Goal: Task Accomplishment & Management: Complete application form

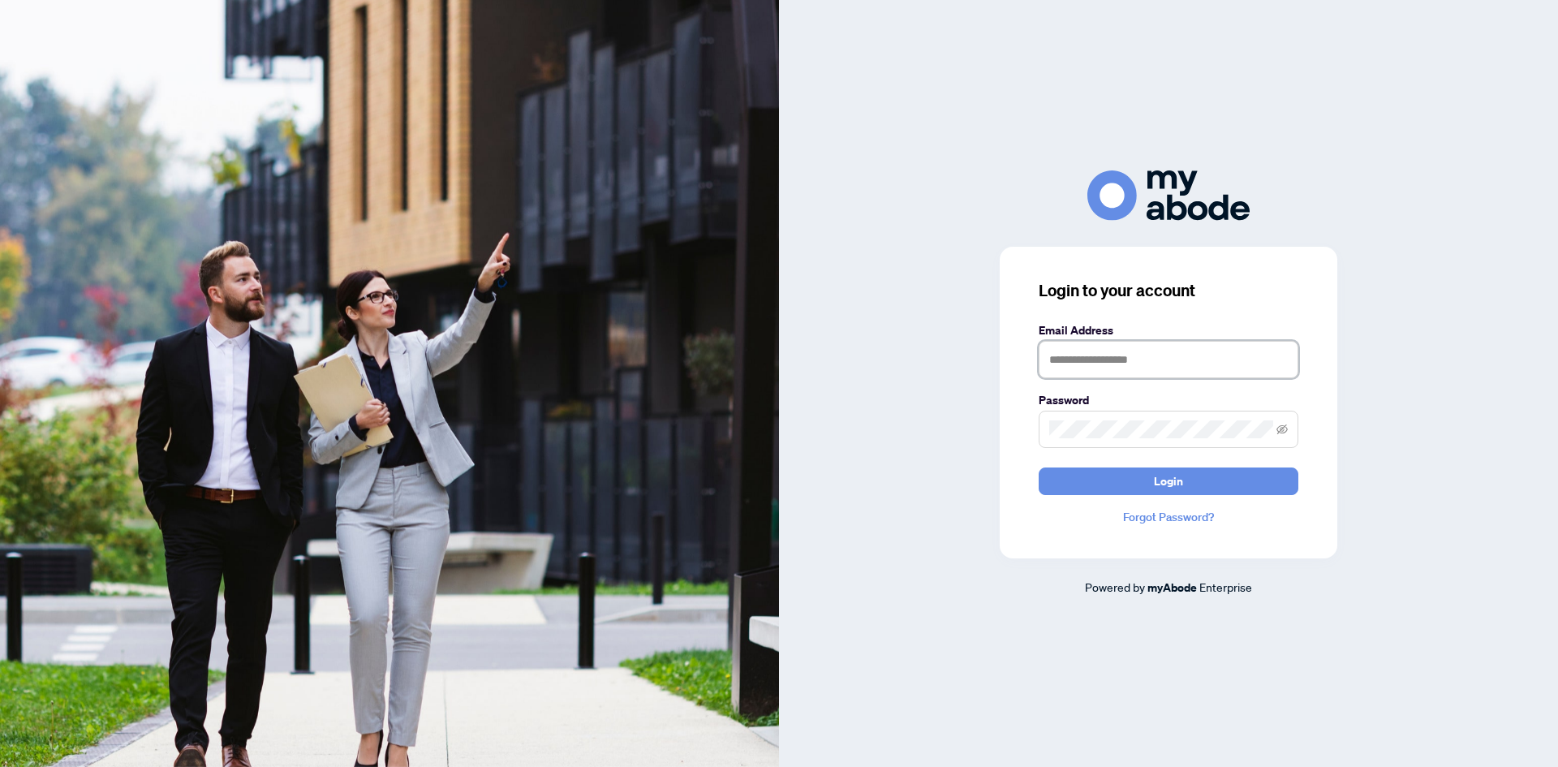
type input "**********"
click at [946, 298] on div "**********" at bounding box center [1168, 382] width 779 height 425
drag, startPoint x: 1117, startPoint y: 506, endPoint x: 1131, endPoint y: 506, distance: 14.6
click at [1131, 506] on div "**********" at bounding box center [1169, 403] width 338 height 312
click at [1131, 485] on button "Login" at bounding box center [1169, 481] width 260 height 28
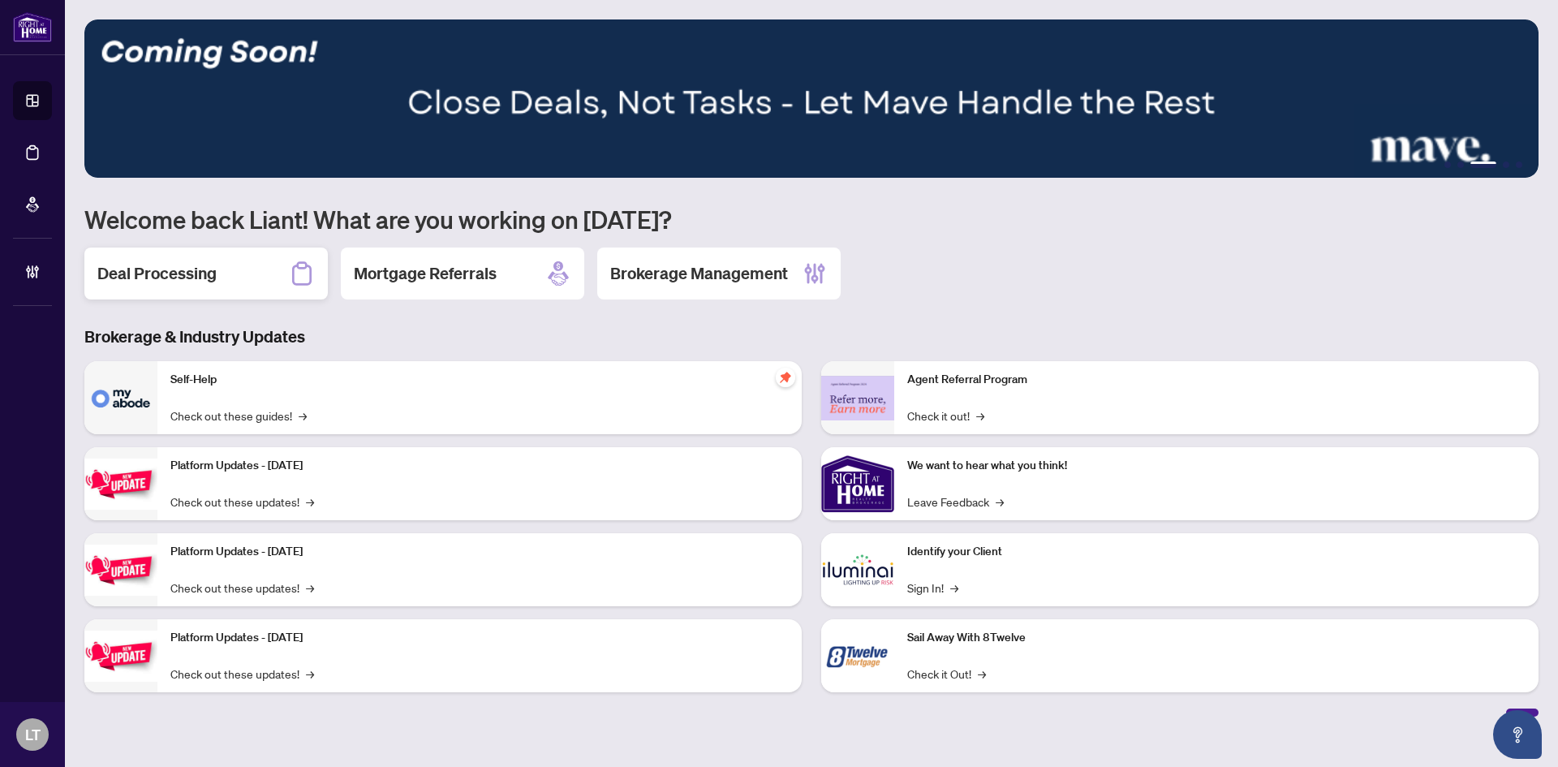
click at [215, 277] on h2 "Deal Processing" at bounding box center [156, 273] width 119 height 23
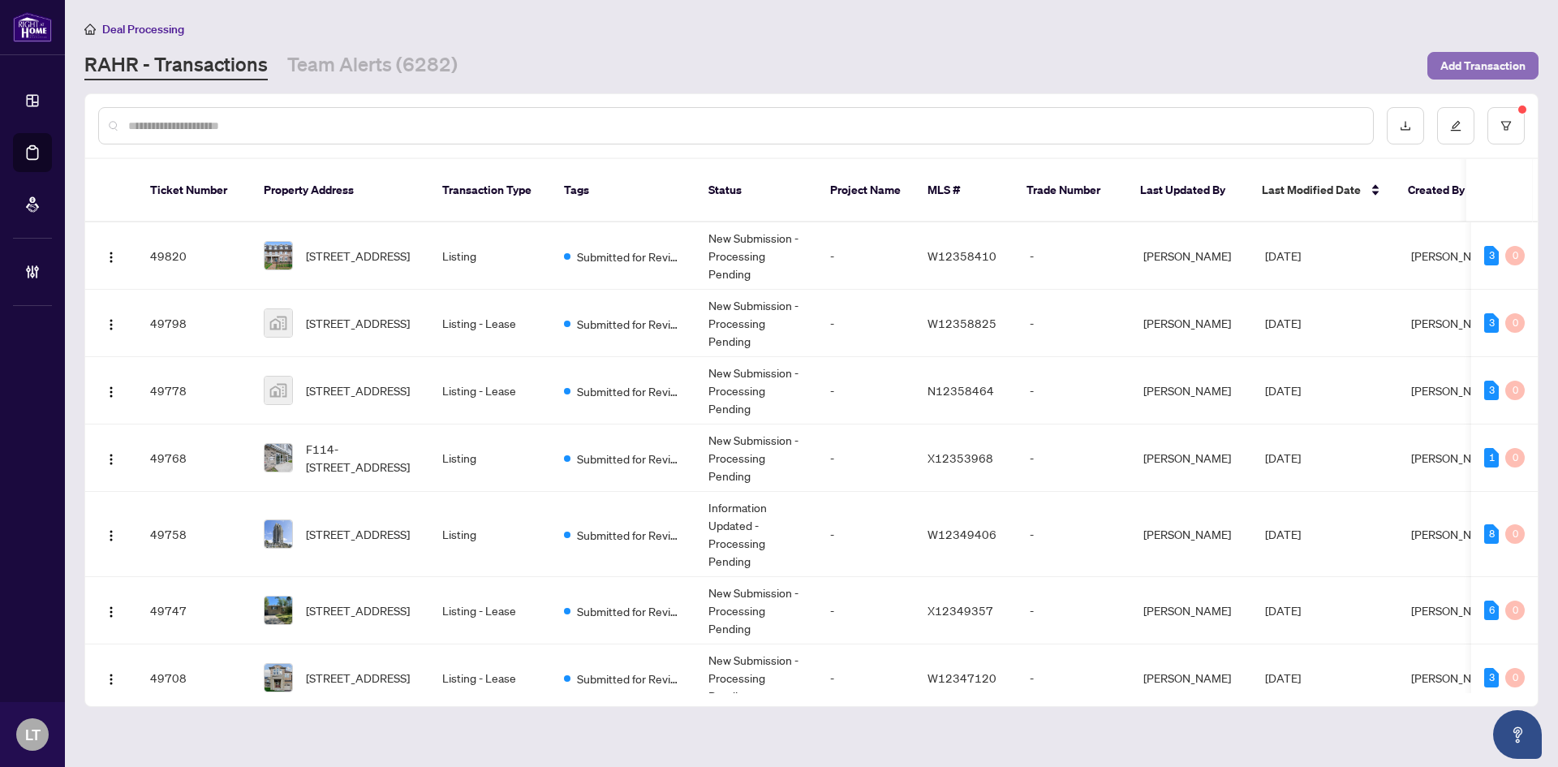
click at [1486, 68] on span "Add Transaction" at bounding box center [1483, 66] width 85 height 26
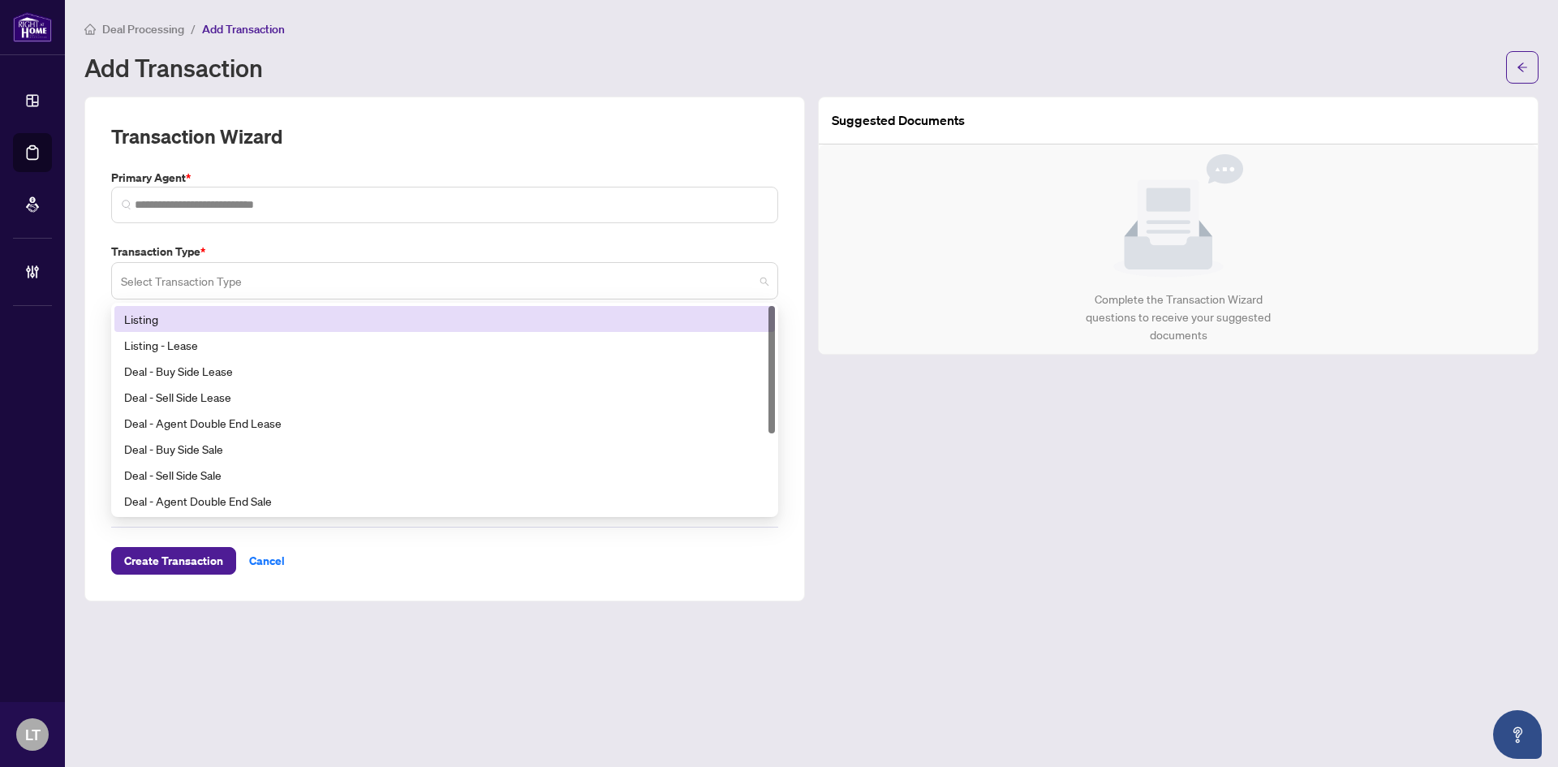
click at [764, 285] on span at bounding box center [445, 280] width 648 height 31
click at [159, 321] on div "Listing" at bounding box center [444, 319] width 641 height 18
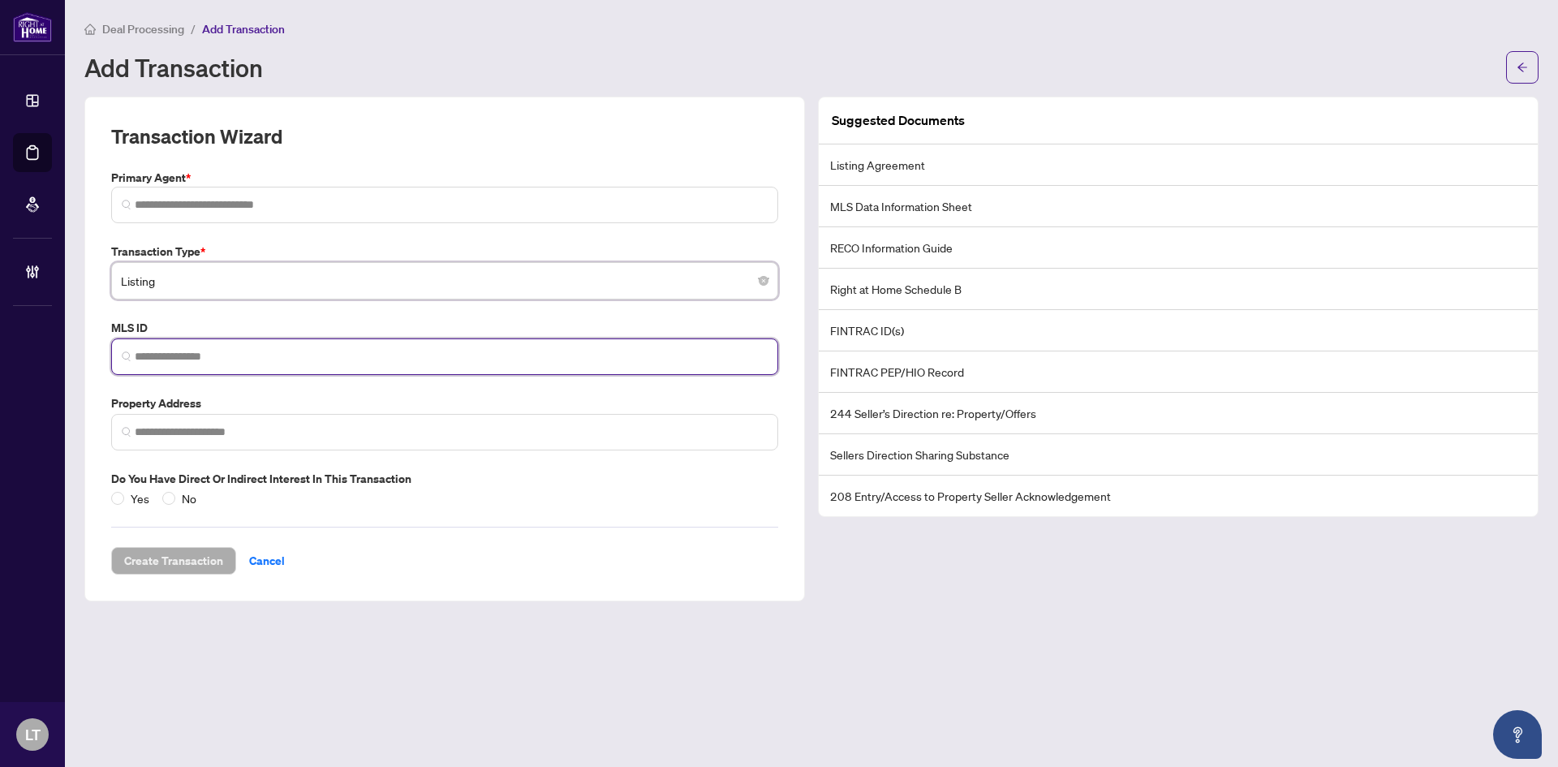
click at [154, 359] on input "search" at bounding box center [451, 356] width 633 height 17
click at [217, 353] on input "*********" at bounding box center [451, 356] width 633 height 17
type input "*********"
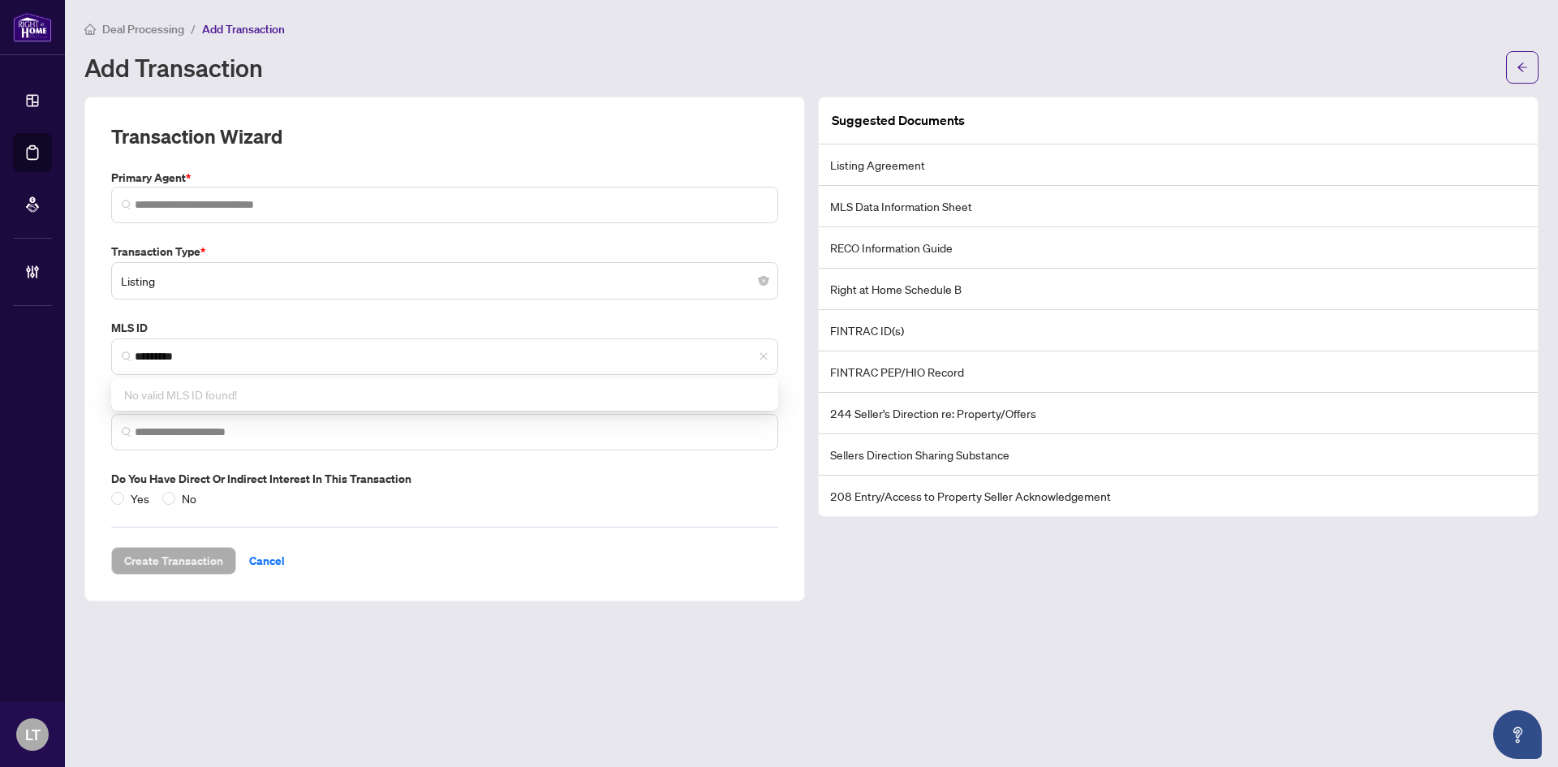
click at [892, 602] on main "Deal Processing / Add Transaction Add Transaction Transaction Wizard Primary Ag…" at bounding box center [811, 383] width 1493 height 767
click at [213, 431] on input "search" at bounding box center [451, 432] width 633 height 17
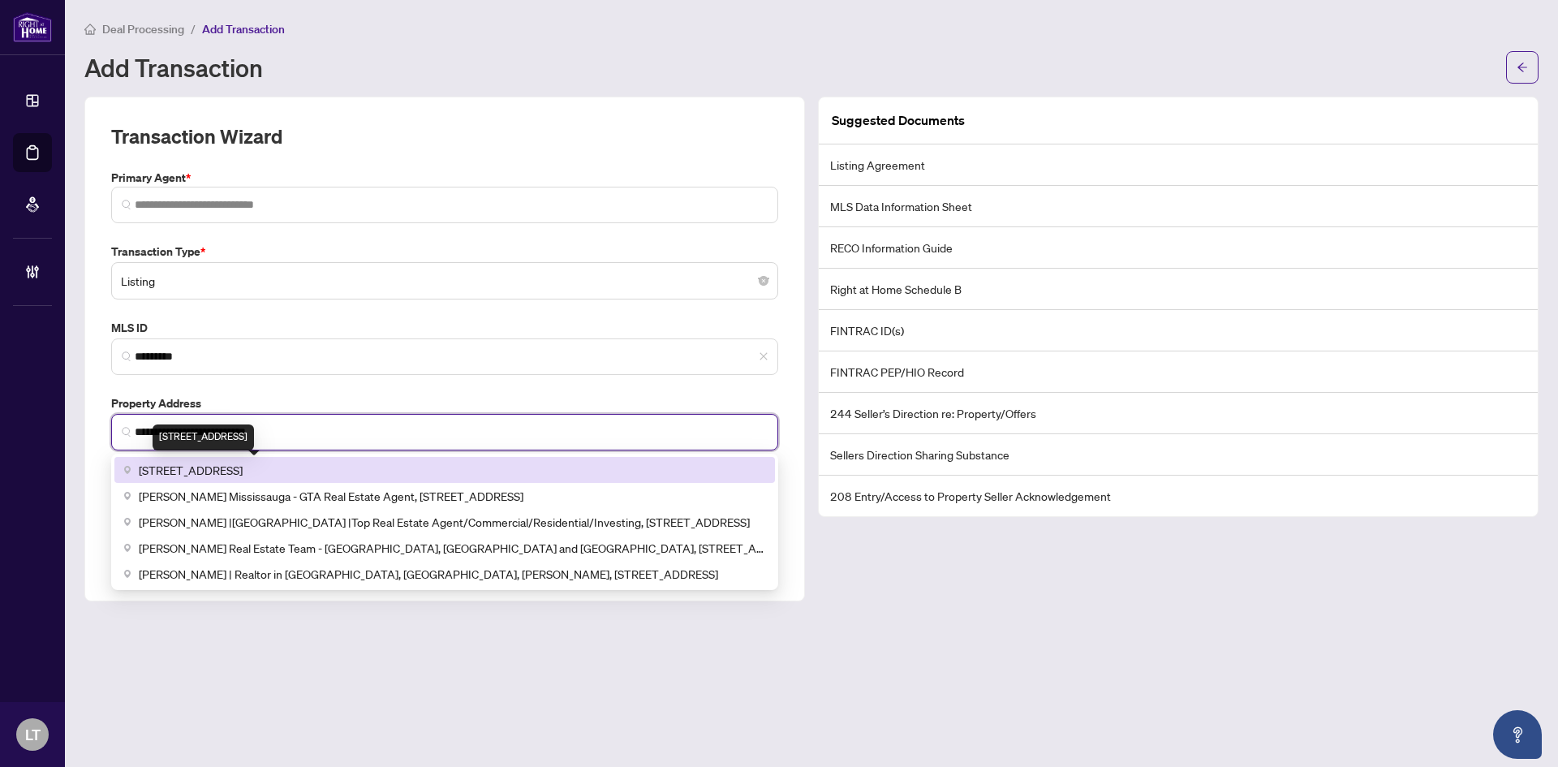
click at [229, 472] on span "[STREET_ADDRESS]" at bounding box center [191, 470] width 104 height 18
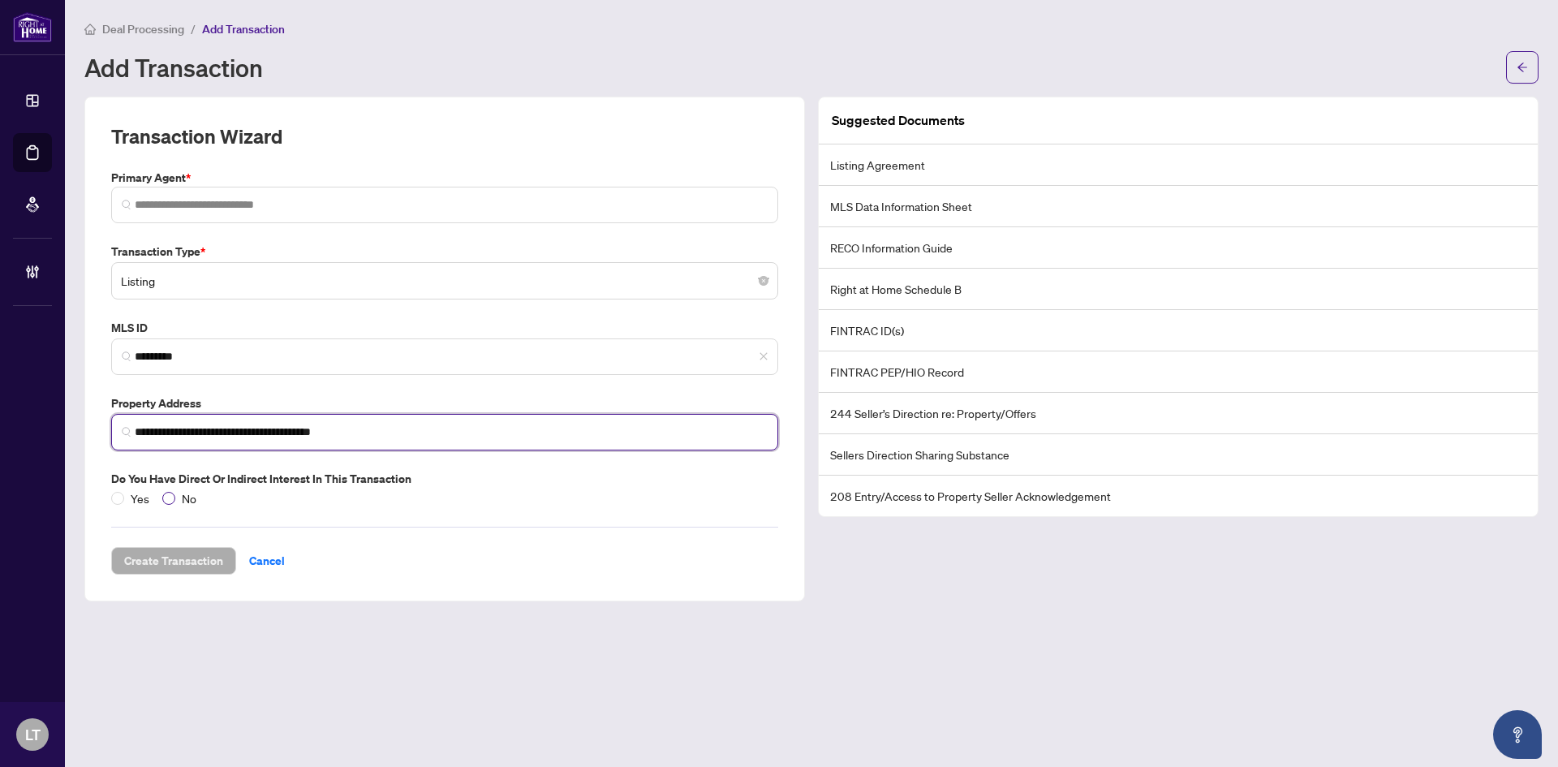
type input "**********"
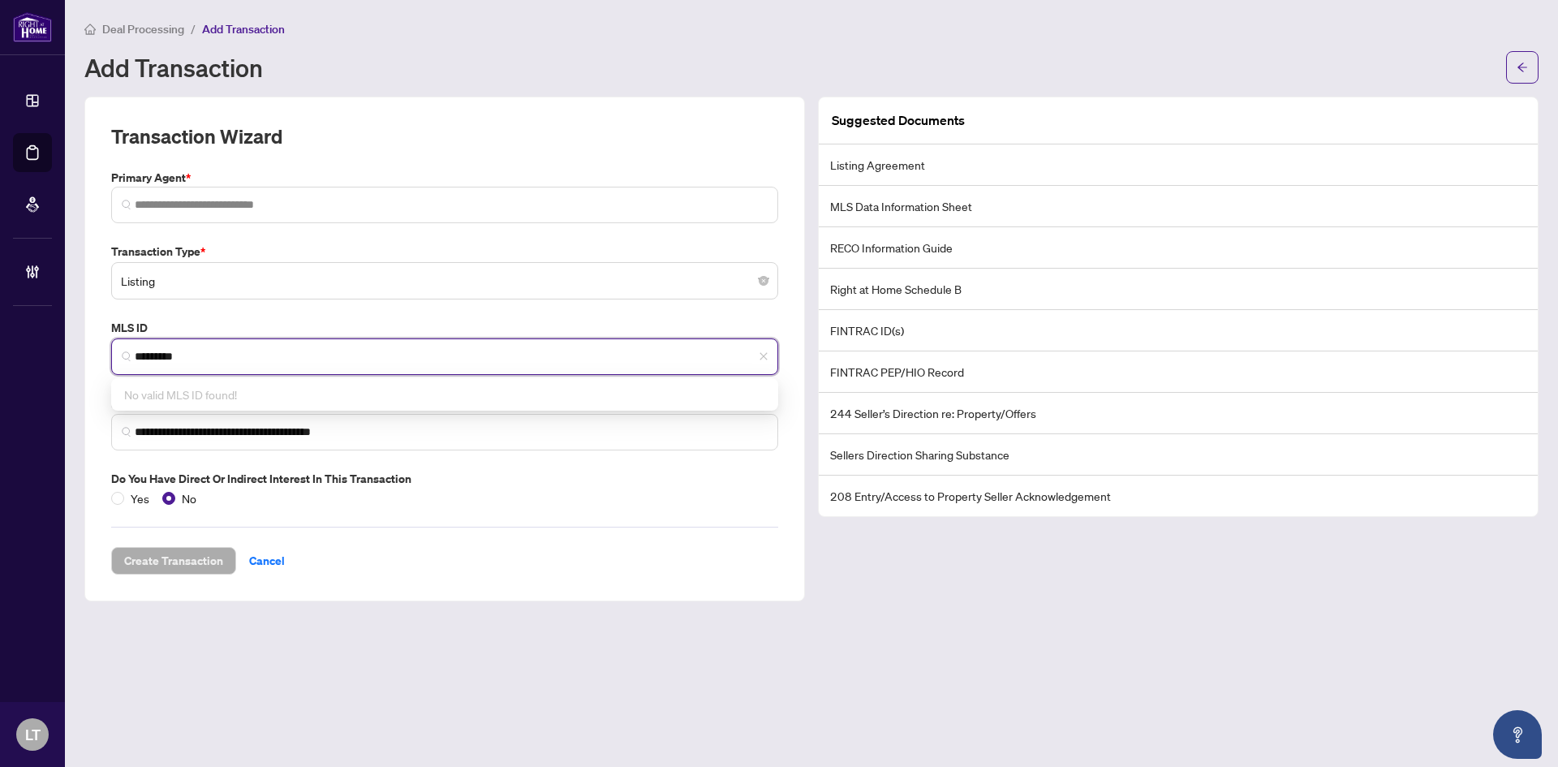
drag, startPoint x: 205, startPoint y: 354, endPoint x: 131, endPoint y: 352, distance: 73.9
click at [131, 352] on span "*********" at bounding box center [444, 356] width 667 height 37
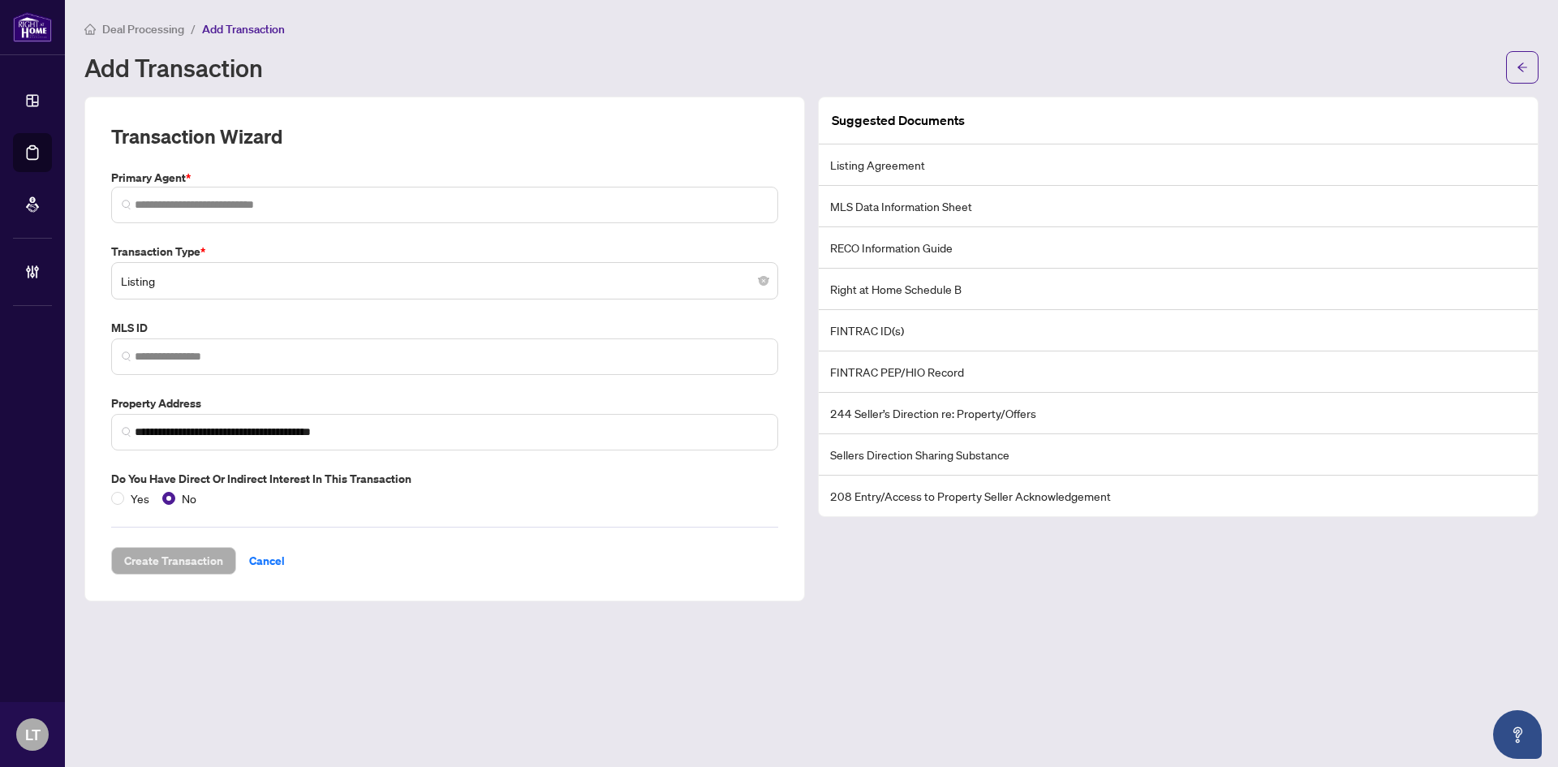
click at [876, 167] on li "Listing Agreement" at bounding box center [1178, 164] width 719 height 41
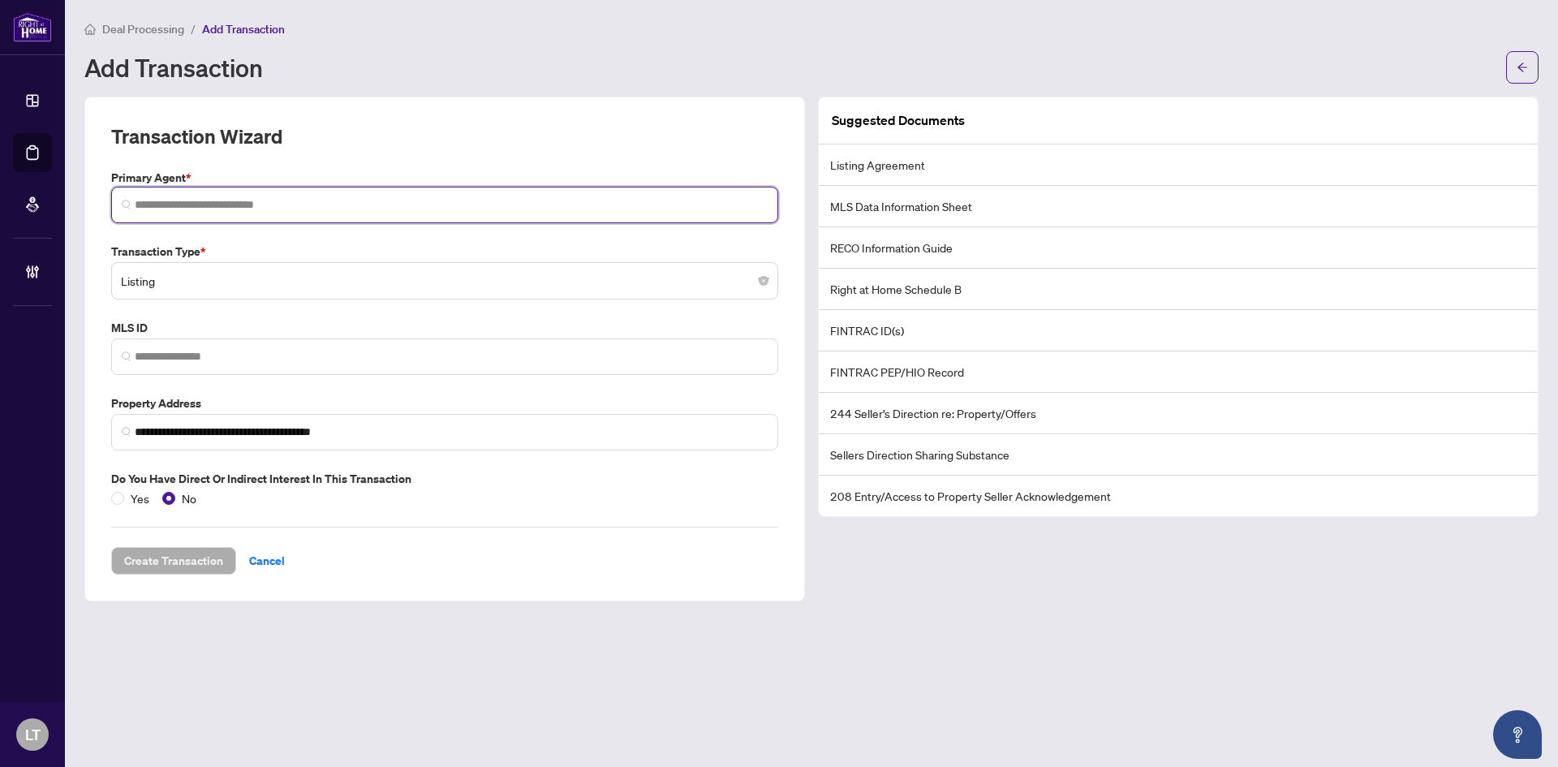
click at [363, 206] on input "search" at bounding box center [451, 204] width 633 height 17
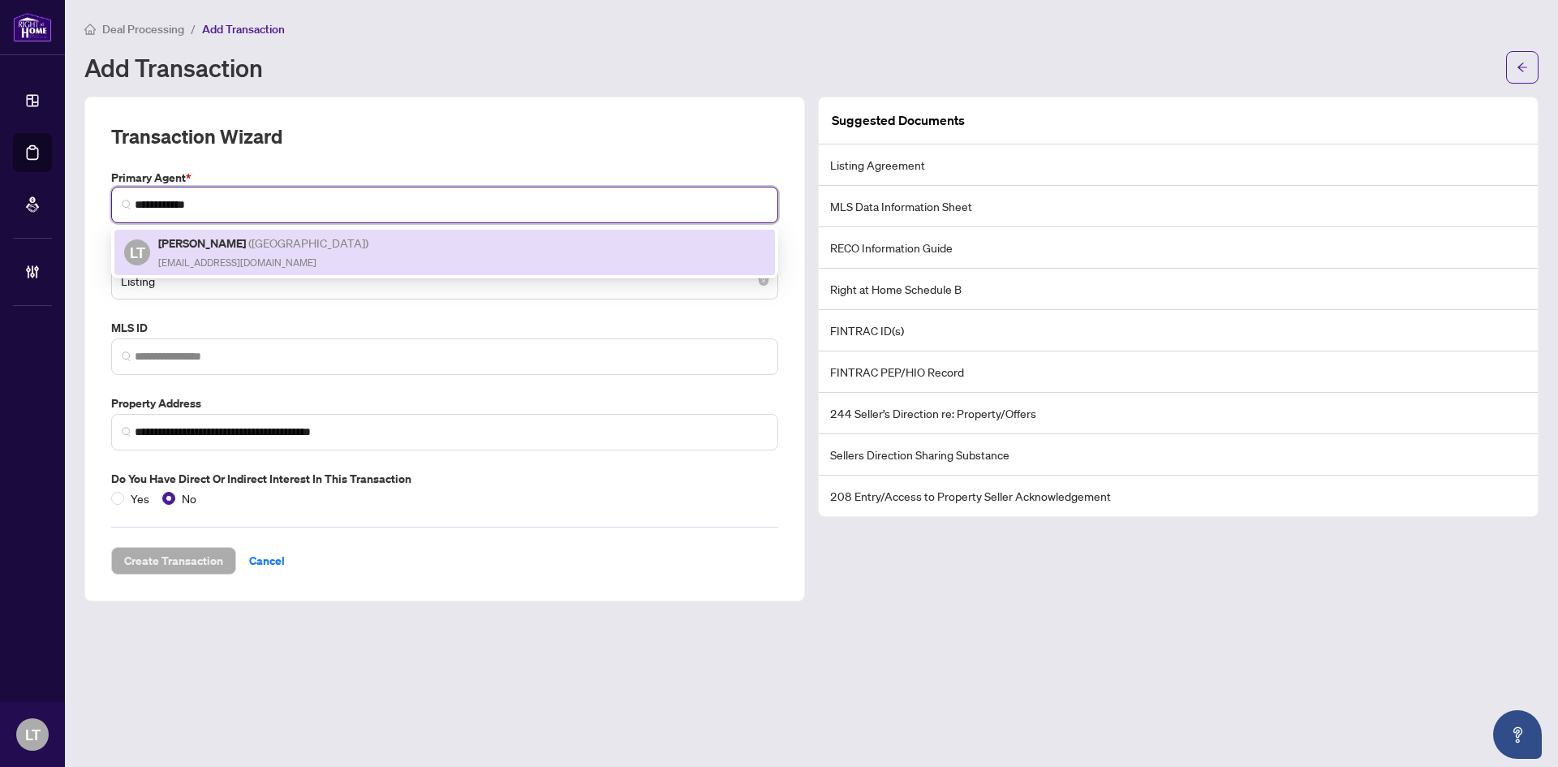
click at [247, 253] on div "[PERSON_NAME] ( [GEOGRAPHIC_DATA] ) [EMAIL_ADDRESS][DOMAIN_NAME]" at bounding box center [264, 252] width 213 height 37
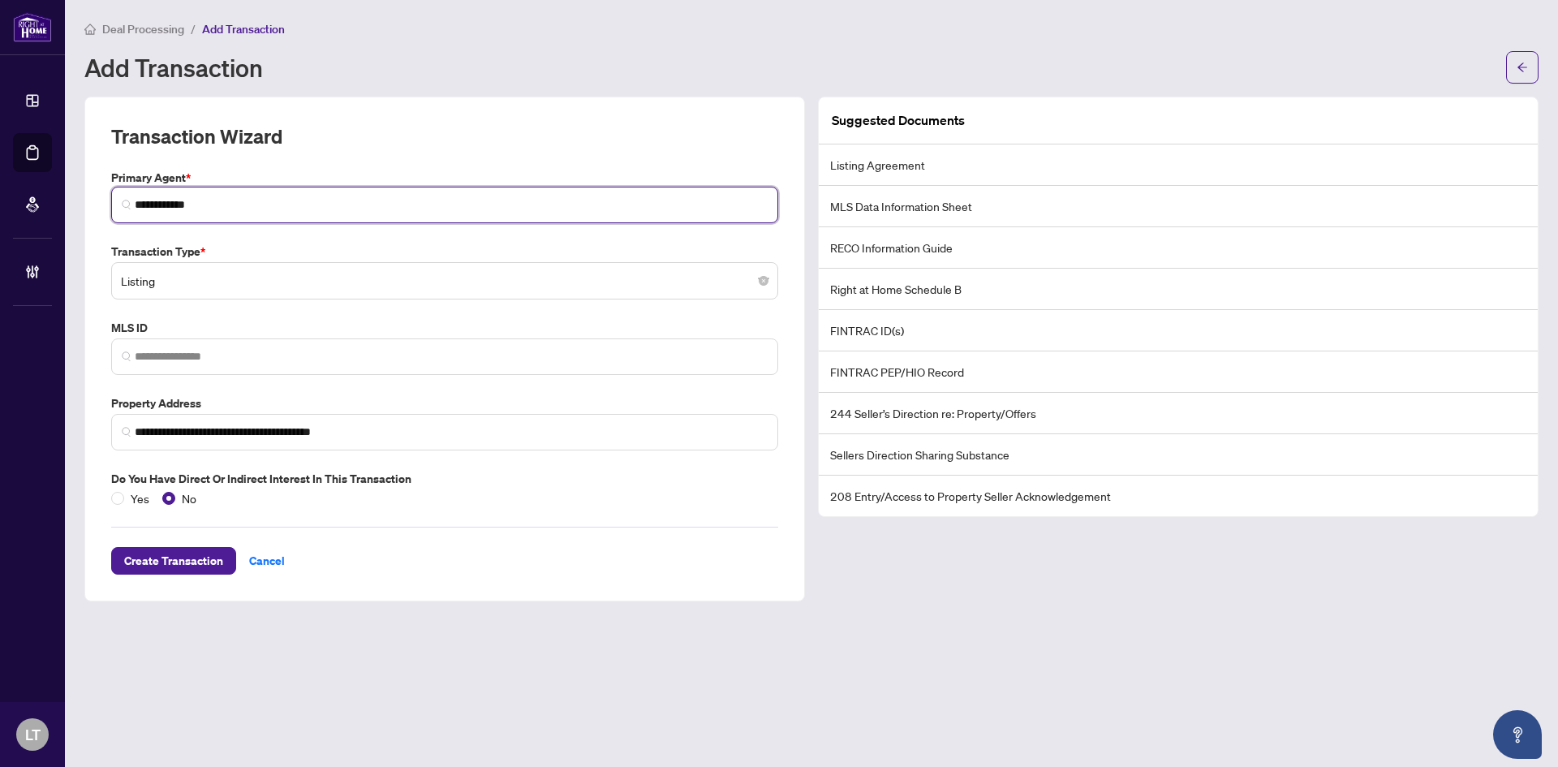
type input "**********"
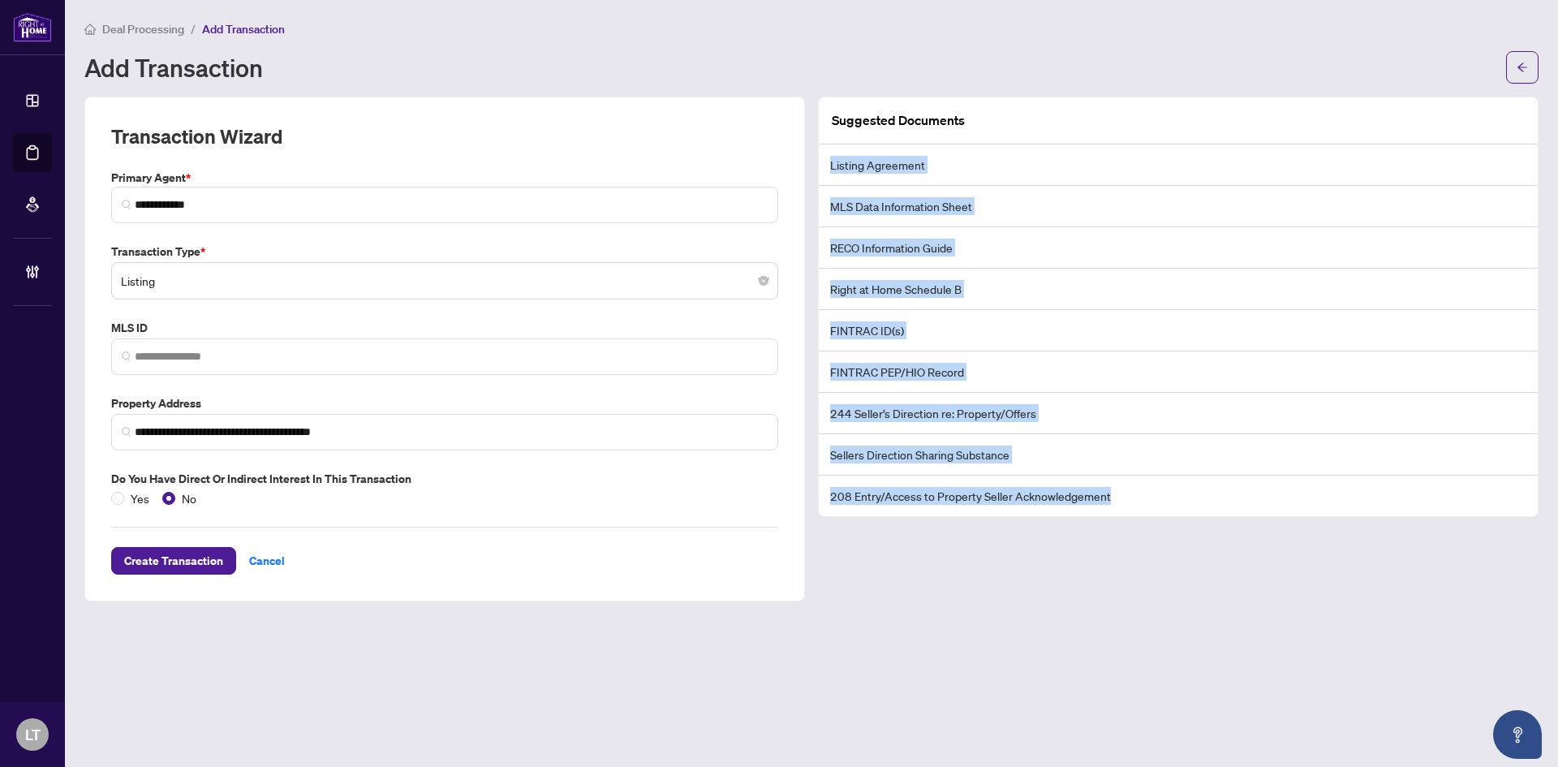
drag, startPoint x: 832, startPoint y: 160, endPoint x: 1137, endPoint y: 493, distance: 451.5
click at [1127, 497] on ul "Listing Agreement MLS Data Information Sheet RECO Information Guide Right at Ho…" at bounding box center [1178, 330] width 719 height 372
click at [907, 165] on li "Listing Agreement" at bounding box center [1178, 164] width 719 height 41
click at [968, 200] on li "MLS Data Information Sheet" at bounding box center [1178, 206] width 719 height 41
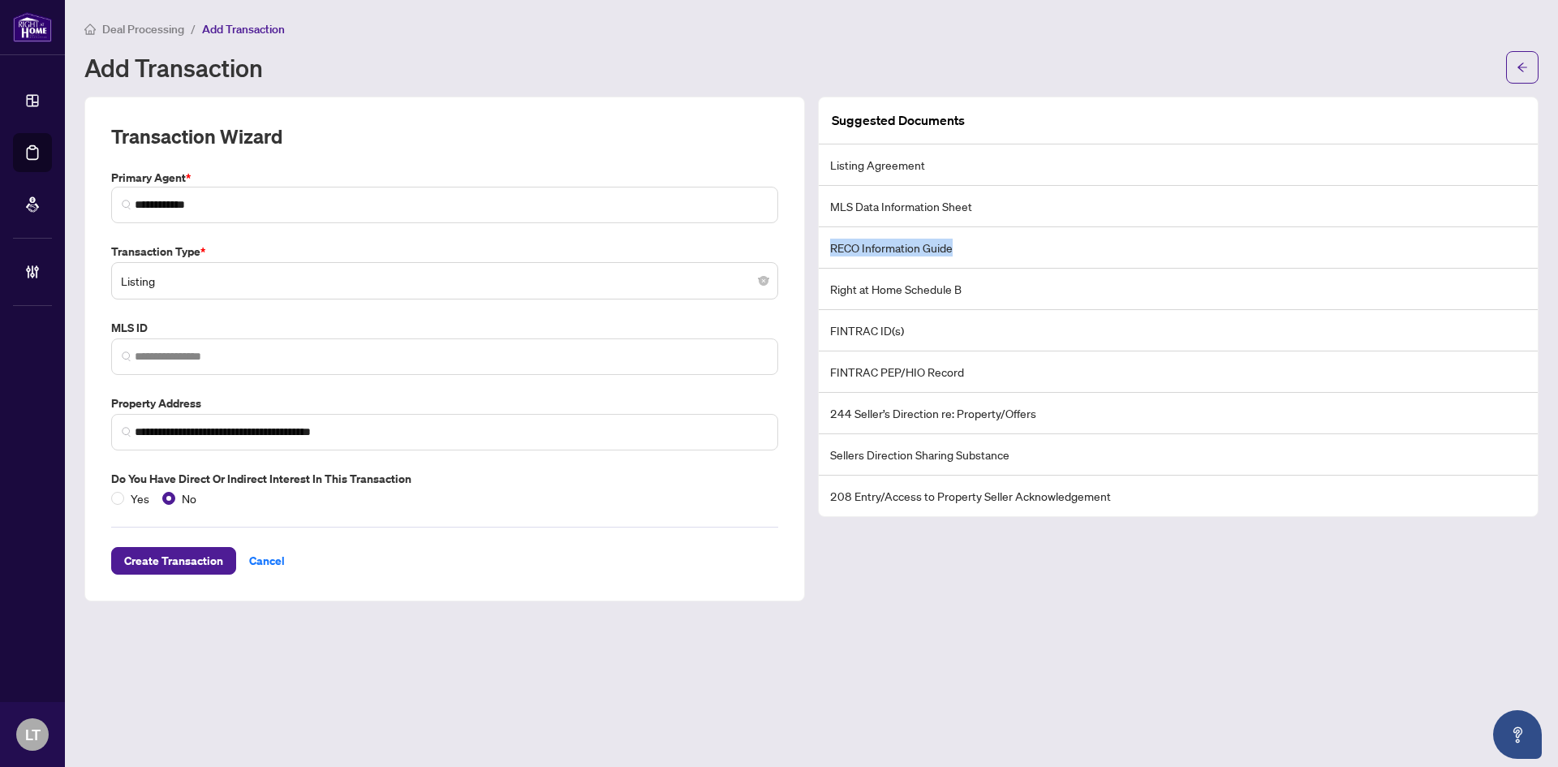
drag, startPoint x: 911, startPoint y: 248, endPoint x: 820, endPoint y: 252, distance: 91.8
click at [820, 252] on li "RECO Information Guide" at bounding box center [1178, 247] width 719 height 41
drag, startPoint x: 973, startPoint y: 284, endPoint x: 833, endPoint y: 287, distance: 140.4
click at [833, 287] on li "Right at Home Schedule B" at bounding box center [1178, 289] width 719 height 41
drag, startPoint x: 831, startPoint y: 331, endPoint x: 928, endPoint y: 330, distance: 97.4
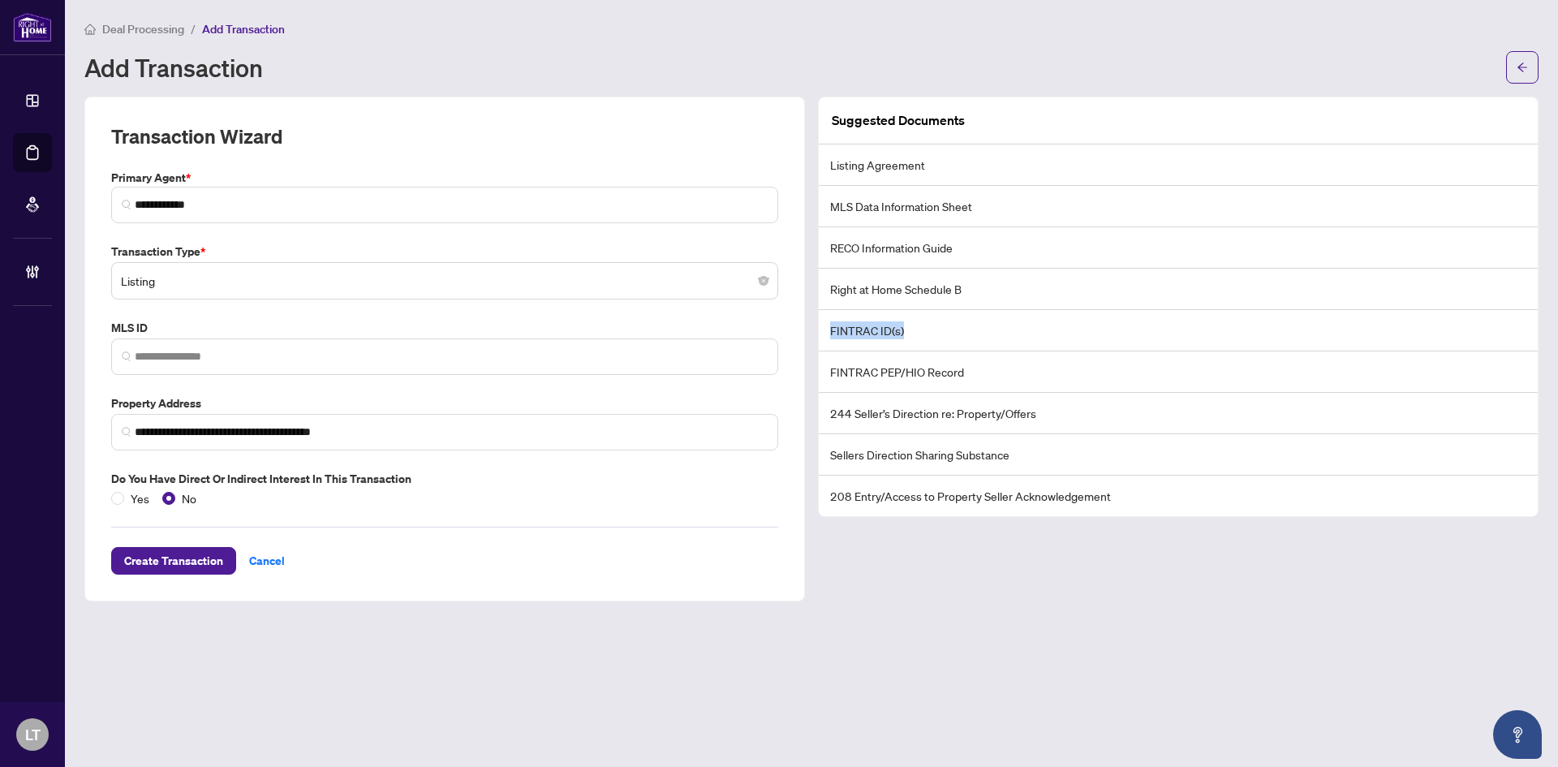
click at [928, 330] on li "FINTRAC ID(s)" at bounding box center [1178, 330] width 719 height 41
drag, startPoint x: 1047, startPoint y: 414, endPoint x: 830, endPoint y: 416, distance: 216.7
click at [830, 416] on li "244 Seller’s Direction re: Property/Offers" at bounding box center [1178, 413] width 719 height 41
click at [1121, 499] on li "208 Entry/Access to Property Seller Acknowledgement" at bounding box center [1178, 496] width 719 height 41
drag, startPoint x: 1033, startPoint y: 499, endPoint x: 827, endPoint y: 502, distance: 206.2
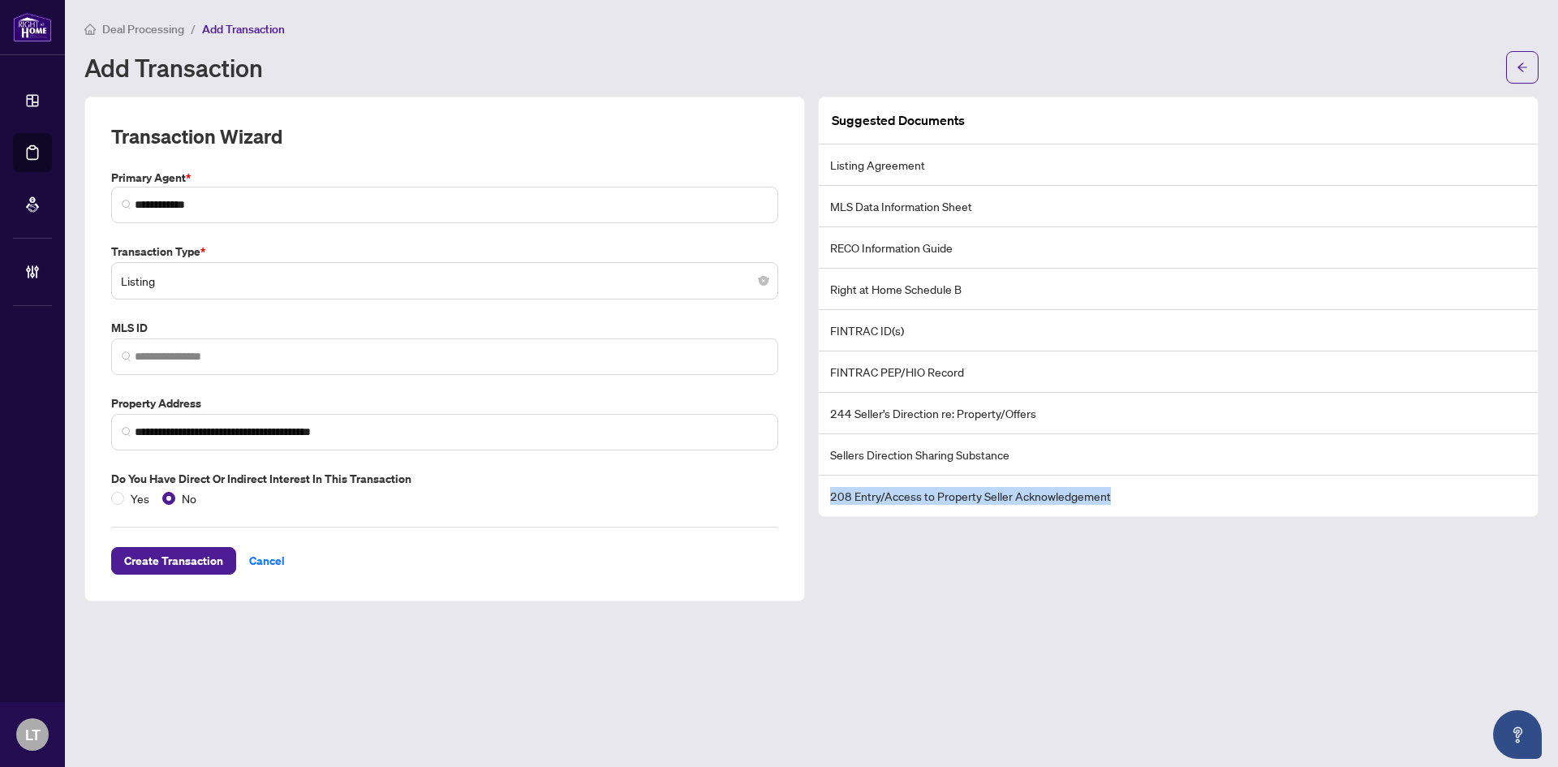
click at [827, 502] on li "208 Entry/Access to Property Seller Acknowledgement" at bounding box center [1178, 496] width 719 height 41
click at [161, 562] on span "Create Transaction" at bounding box center [173, 561] width 99 height 26
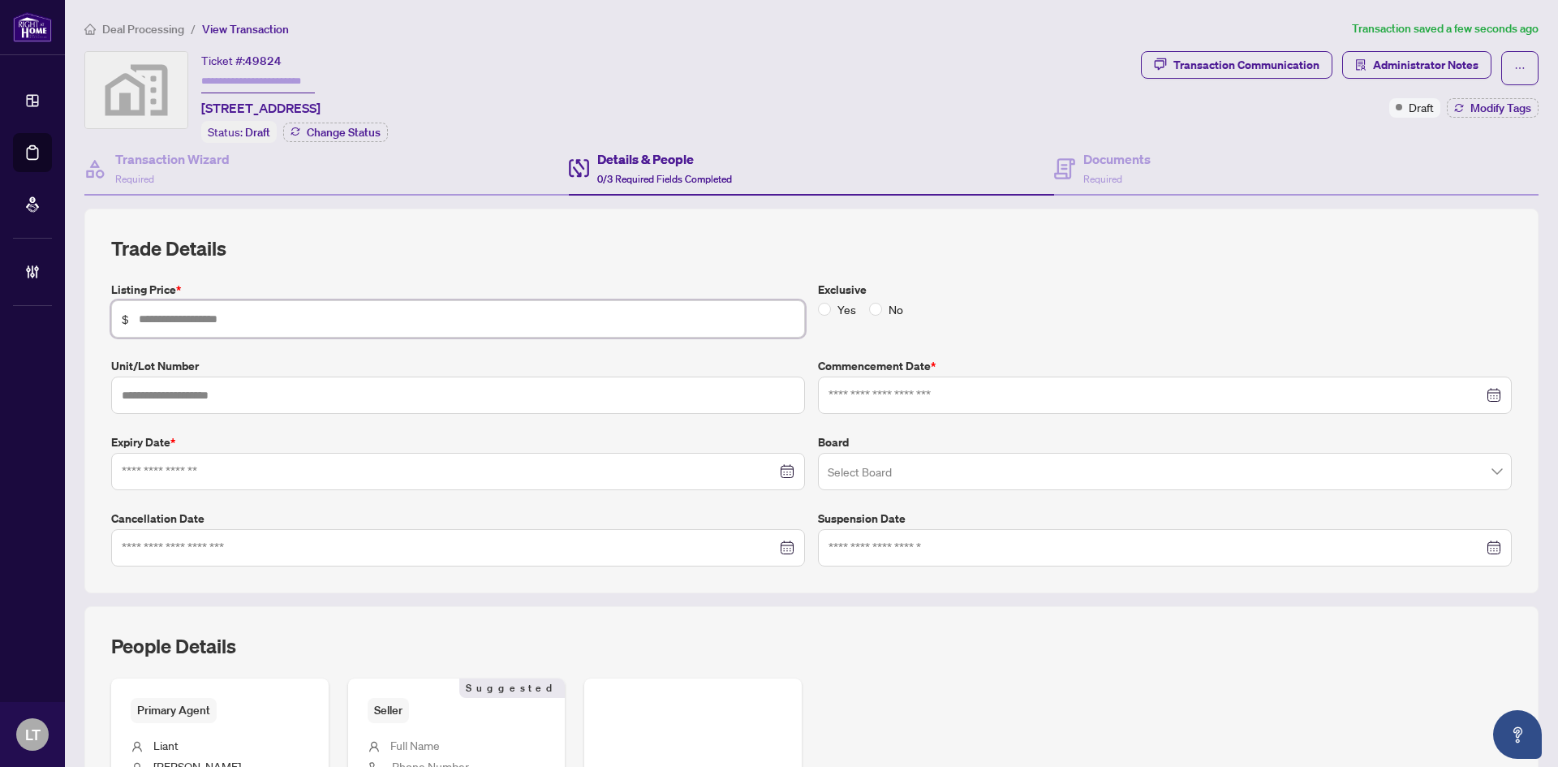
click at [237, 316] on input "text" at bounding box center [467, 319] width 656 height 18
type input "*******"
click at [228, 402] on input "text" at bounding box center [458, 395] width 694 height 37
click at [207, 469] on input at bounding box center [449, 472] width 655 height 18
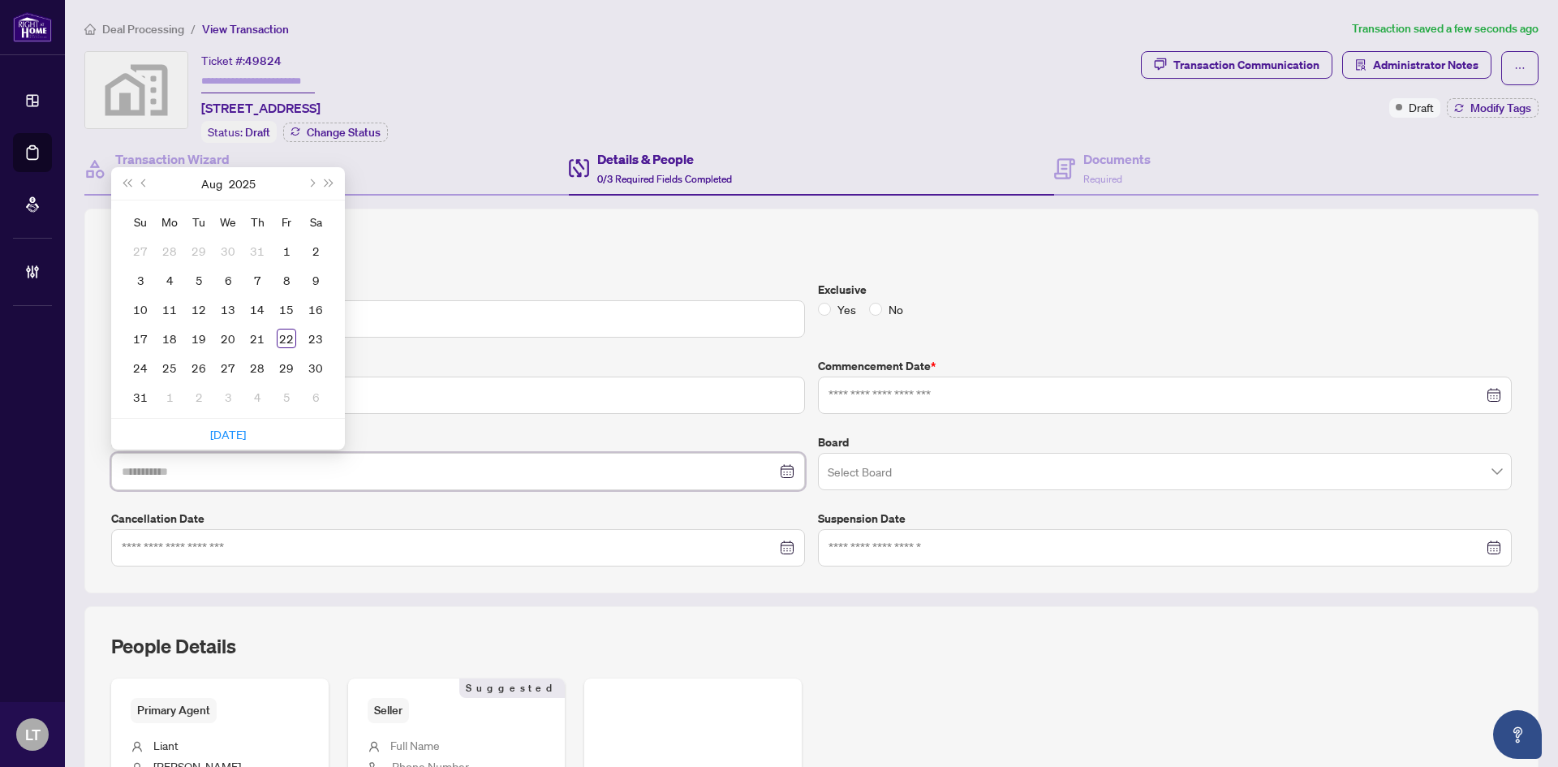
type input "**********"
click at [313, 182] on span "Next month (PageDown)" at bounding box center [311, 183] width 8 height 8
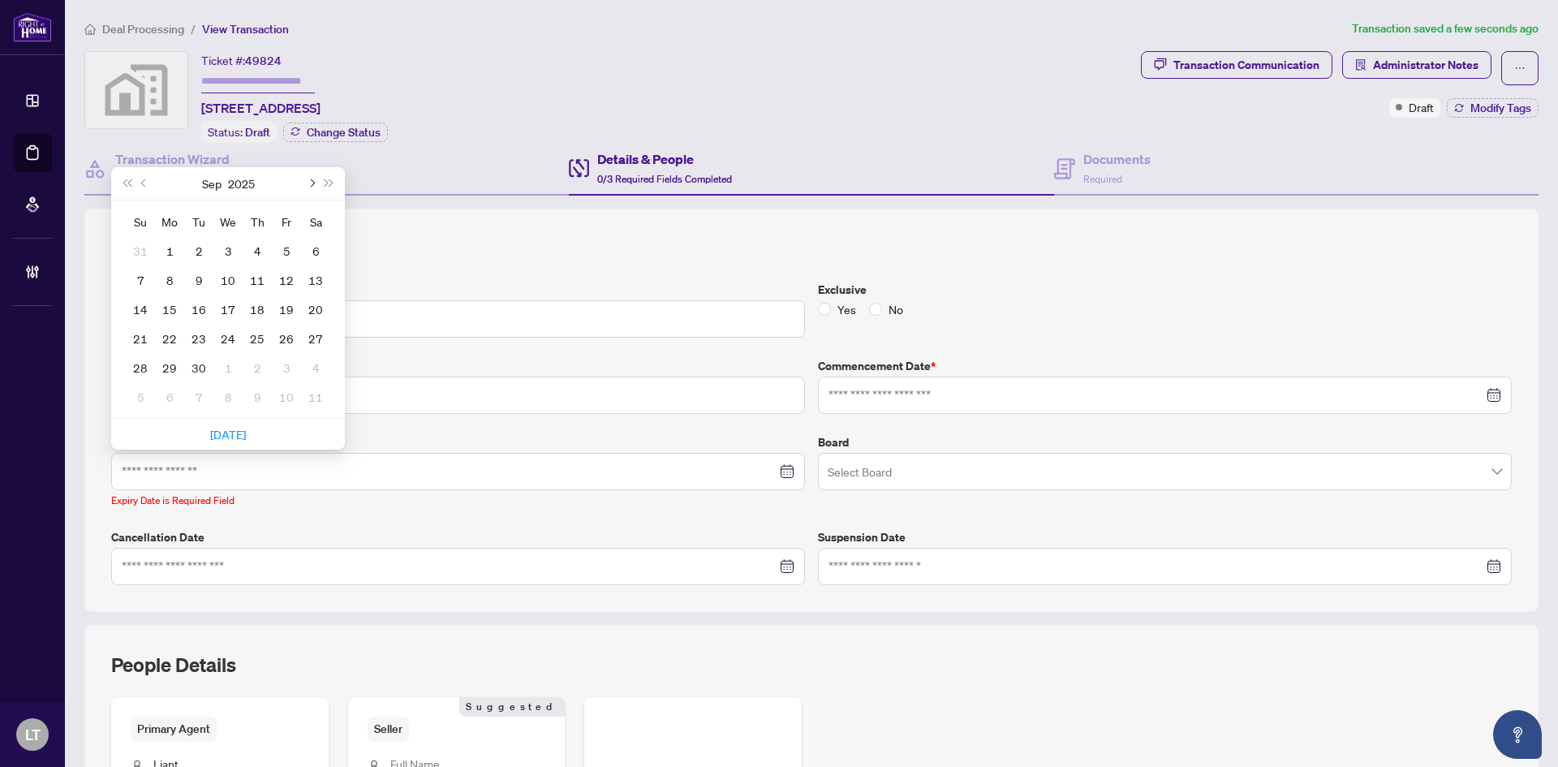
click at [313, 182] on span "Next month (PageDown)" at bounding box center [311, 183] width 8 height 8
type input "**********"
click at [200, 337] on div "21" at bounding box center [198, 338] width 19 height 19
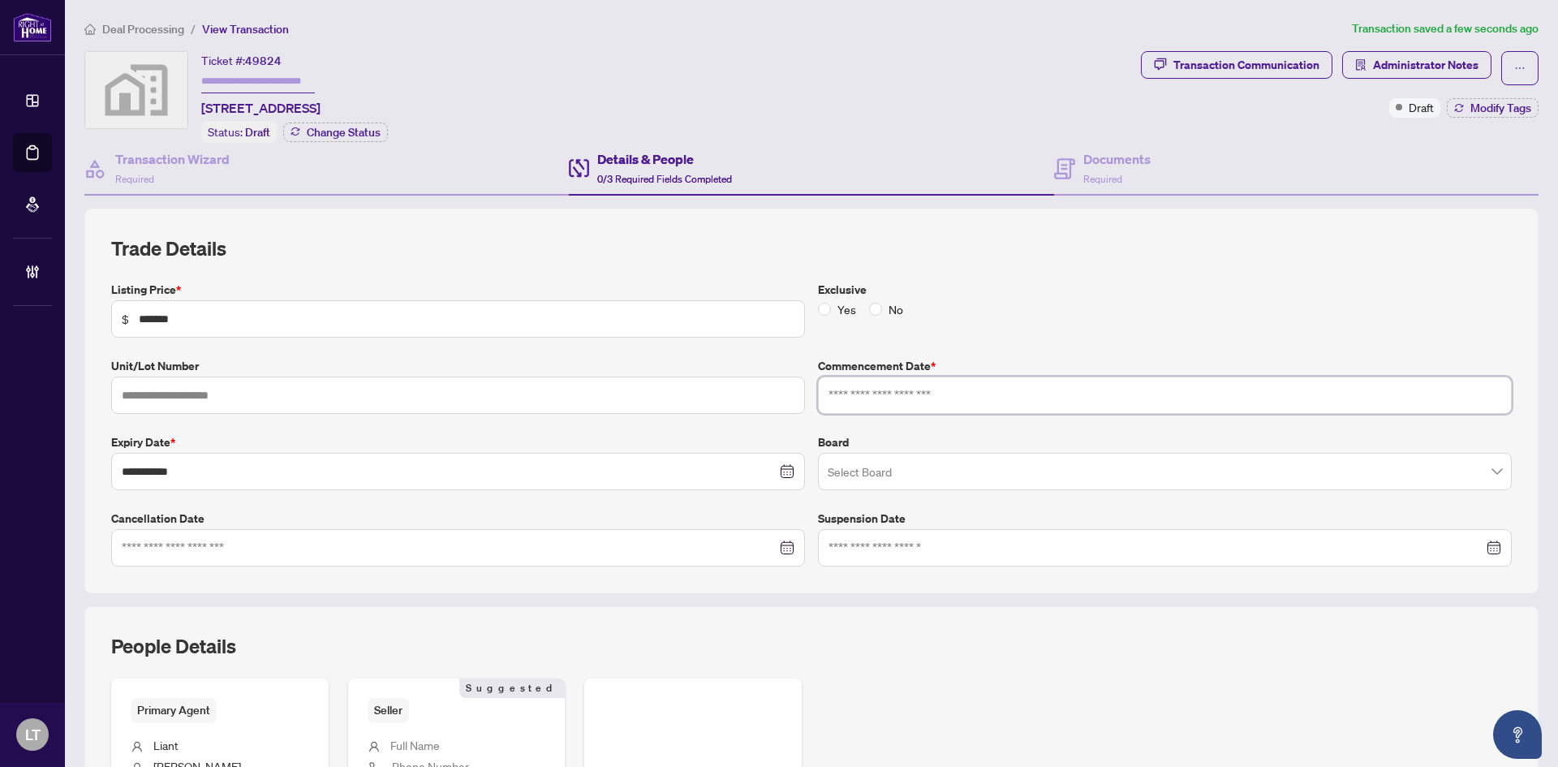
click at [854, 396] on input at bounding box center [1156, 395] width 655 height 18
type input "**********"
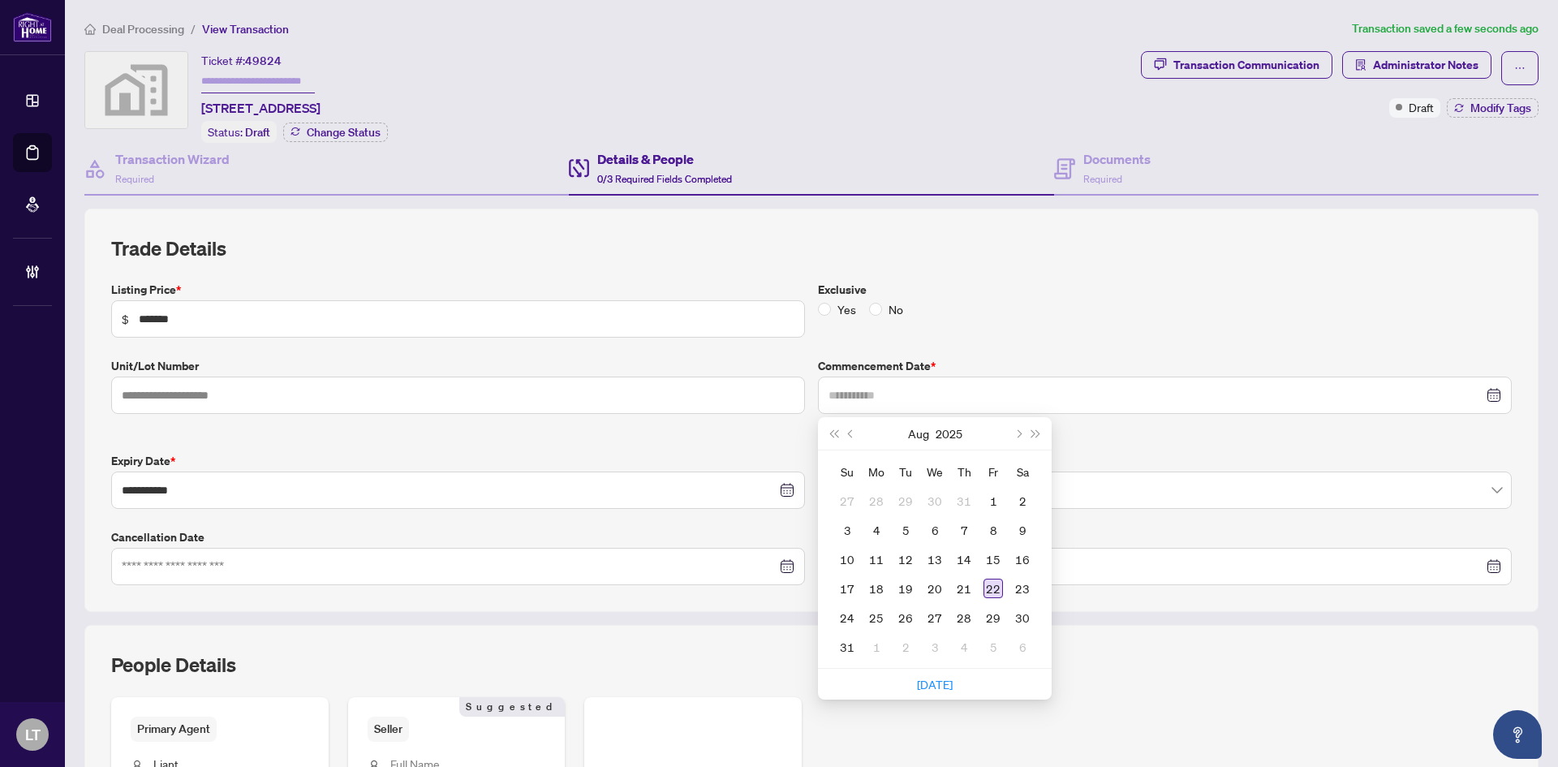
click at [986, 584] on div "22" at bounding box center [993, 588] width 19 height 19
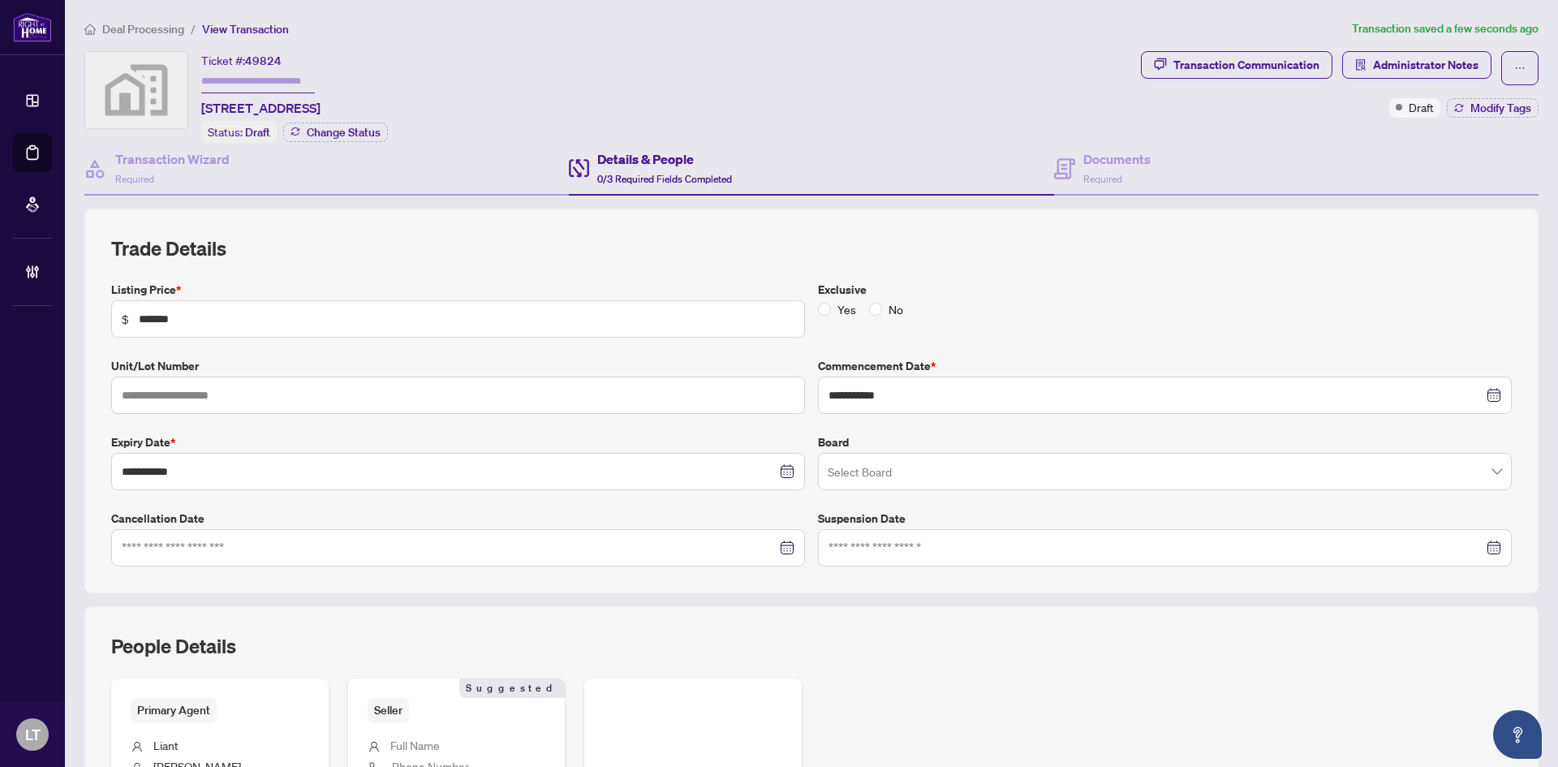
click at [838, 475] on input "search" at bounding box center [1158, 474] width 660 height 36
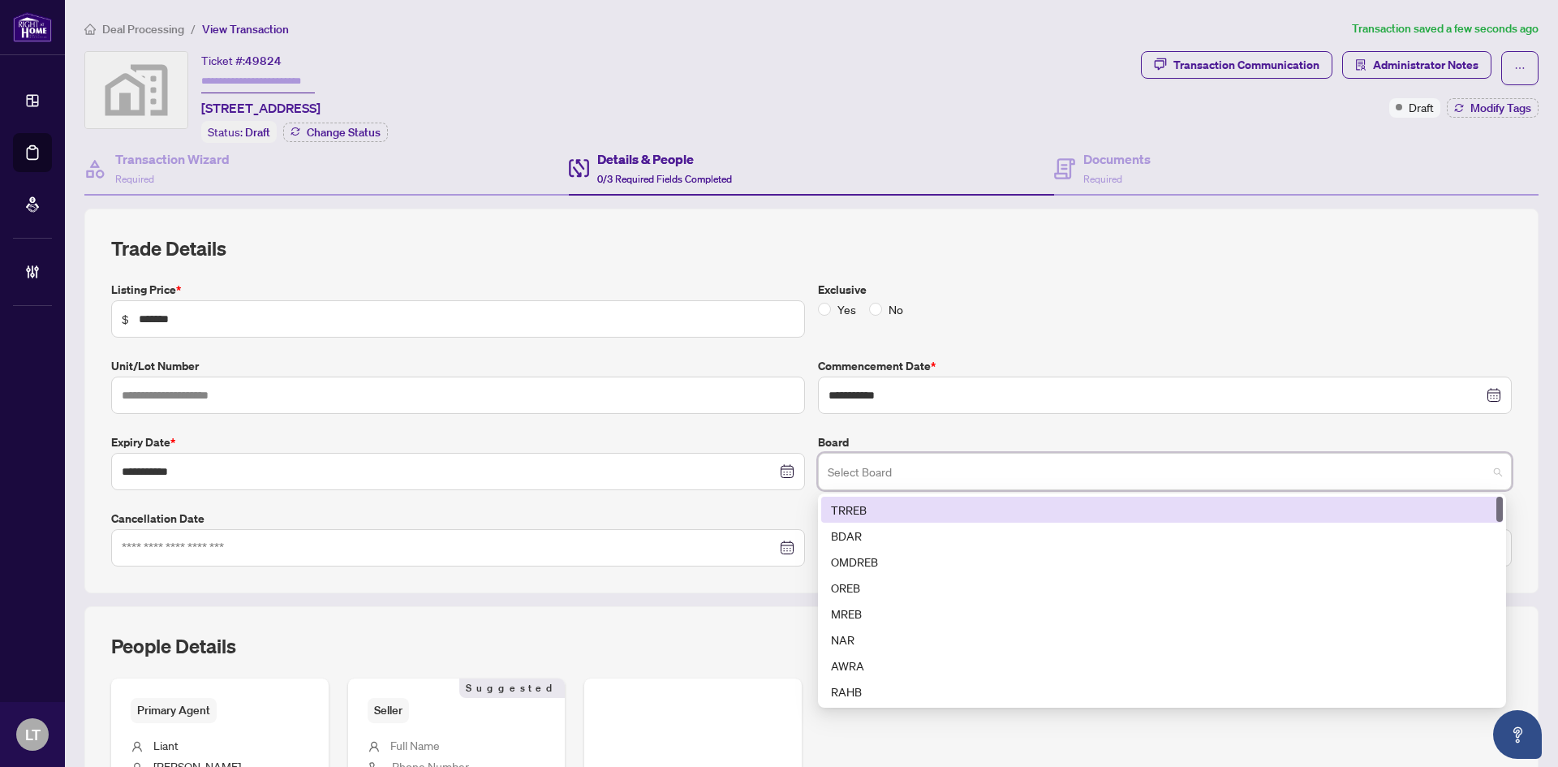
click at [838, 511] on div "TRREB" at bounding box center [1162, 510] width 662 height 18
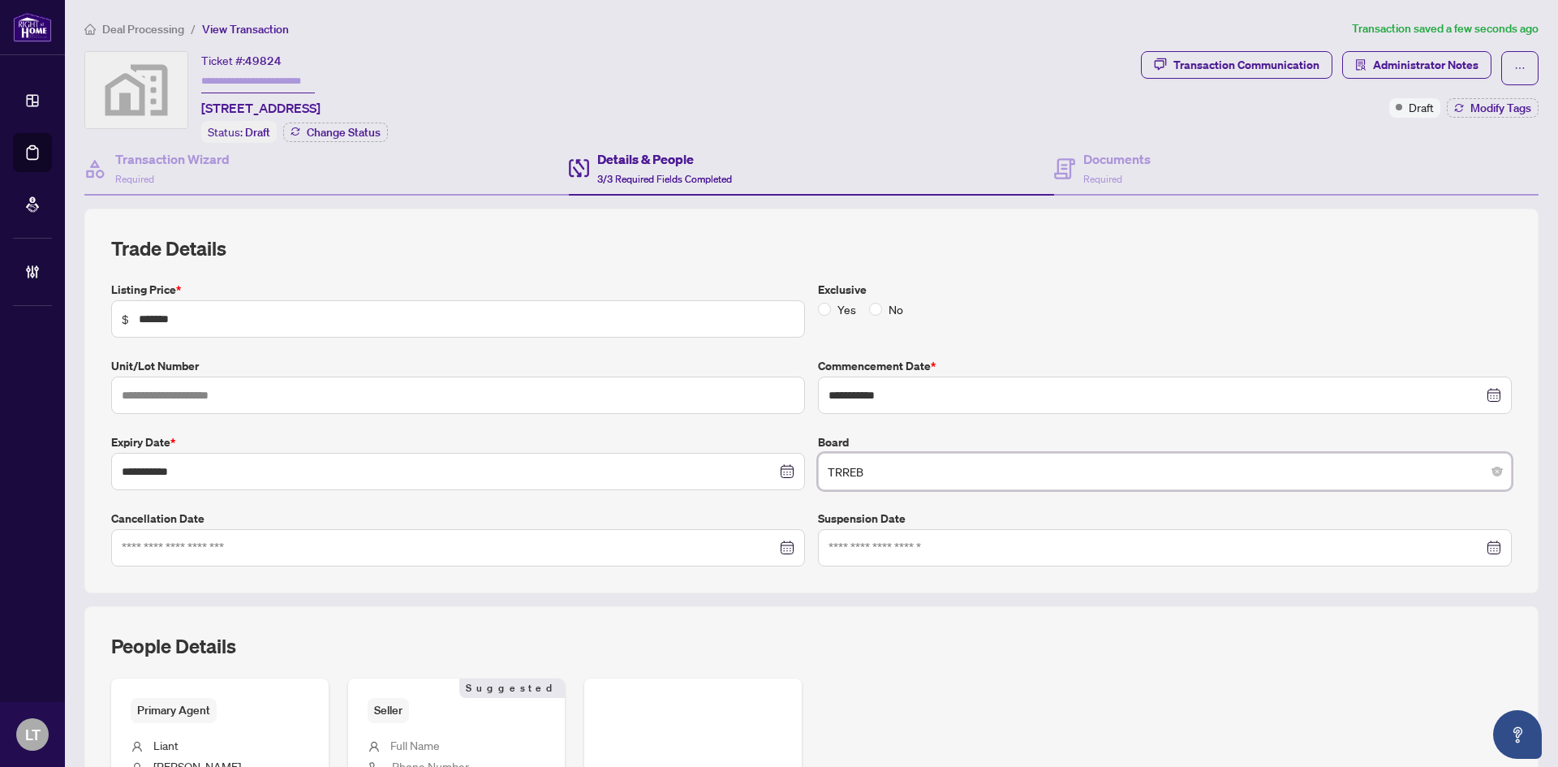
click at [626, 162] on h4 "Details & People" at bounding box center [664, 158] width 135 height 19
click at [626, 174] on span "3/3 Required Fields Completed" at bounding box center [664, 179] width 135 height 12
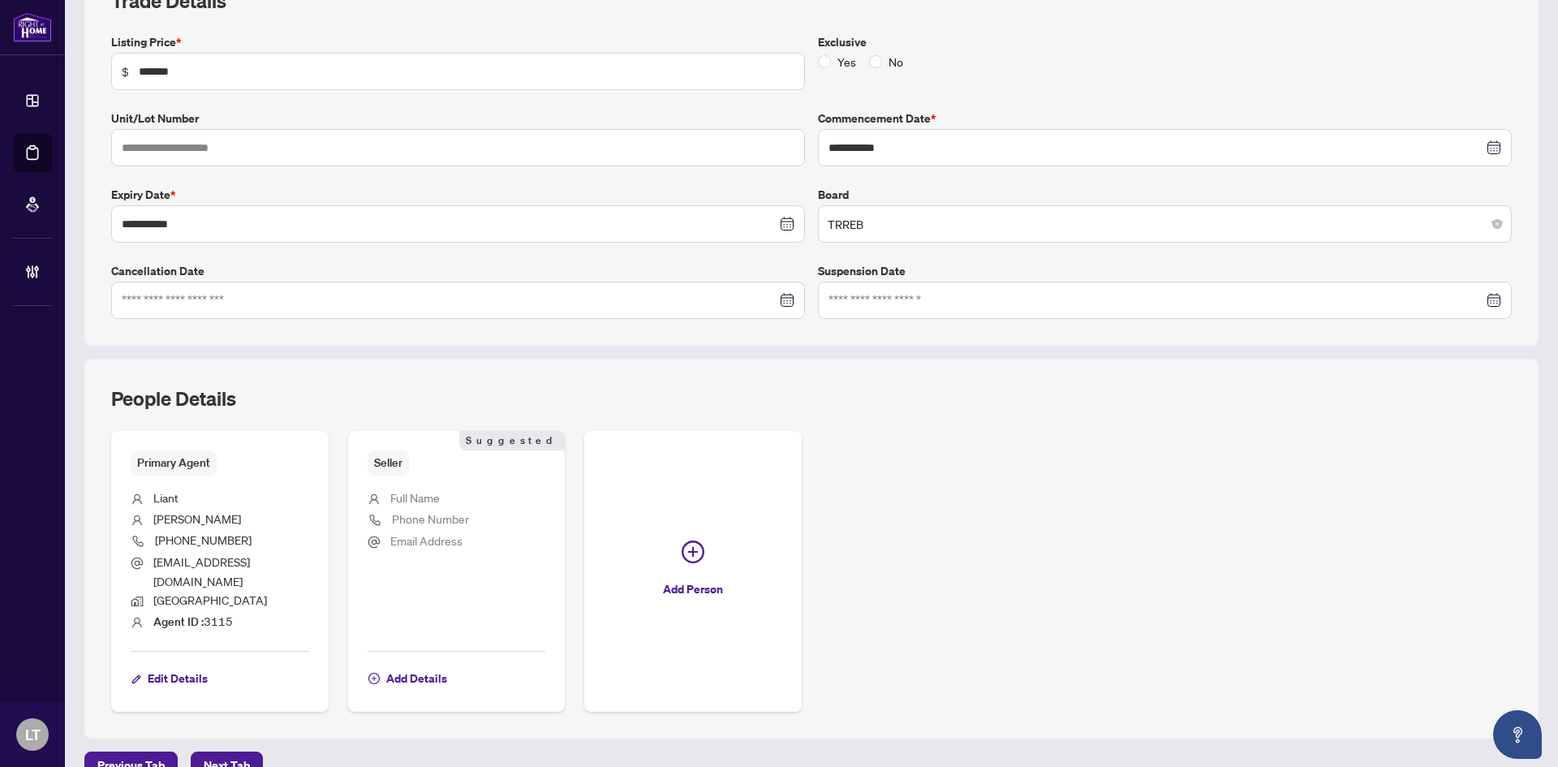
scroll to position [317, 0]
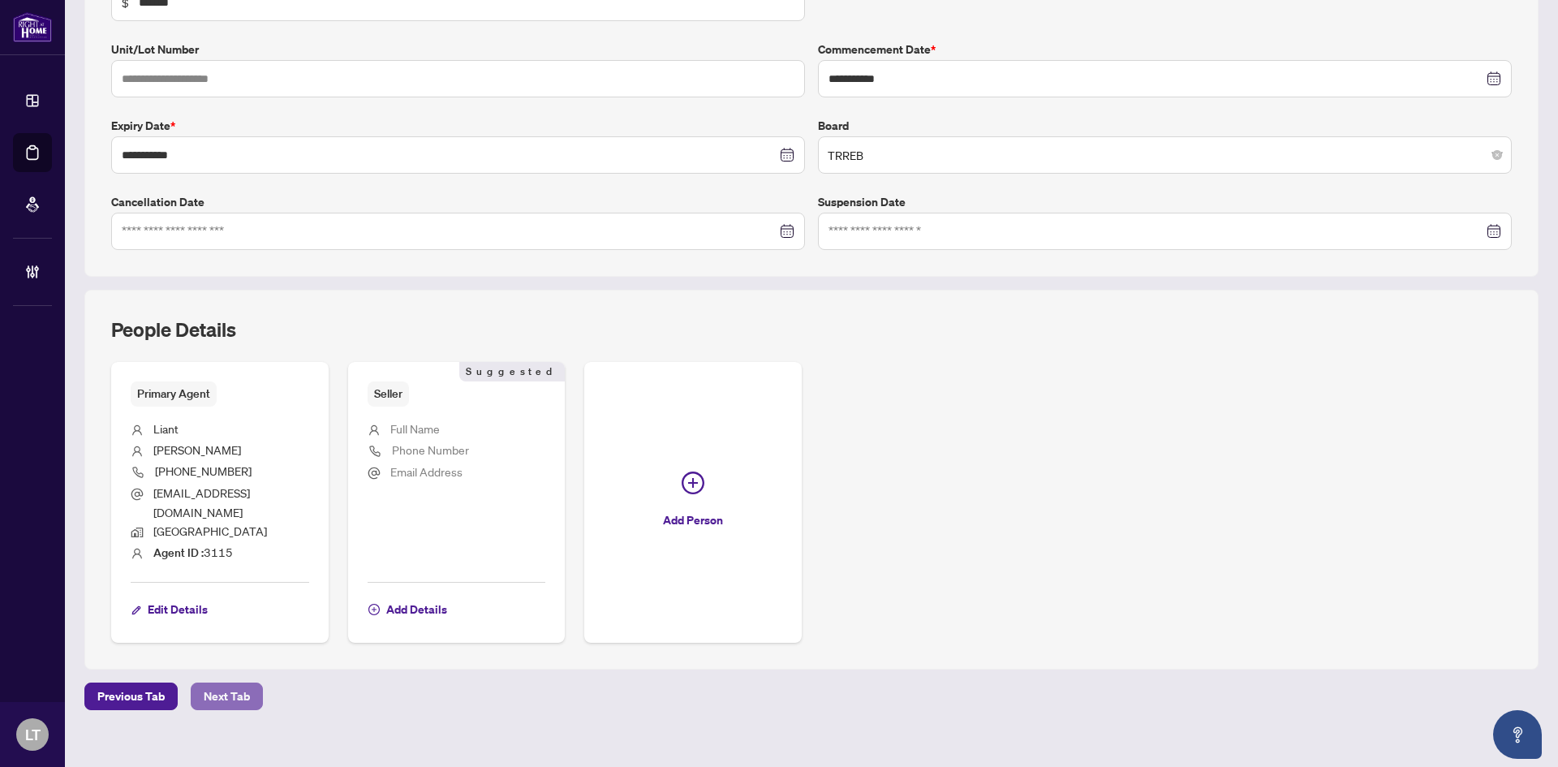
click at [222, 683] on span "Next Tab" at bounding box center [227, 696] width 46 height 26
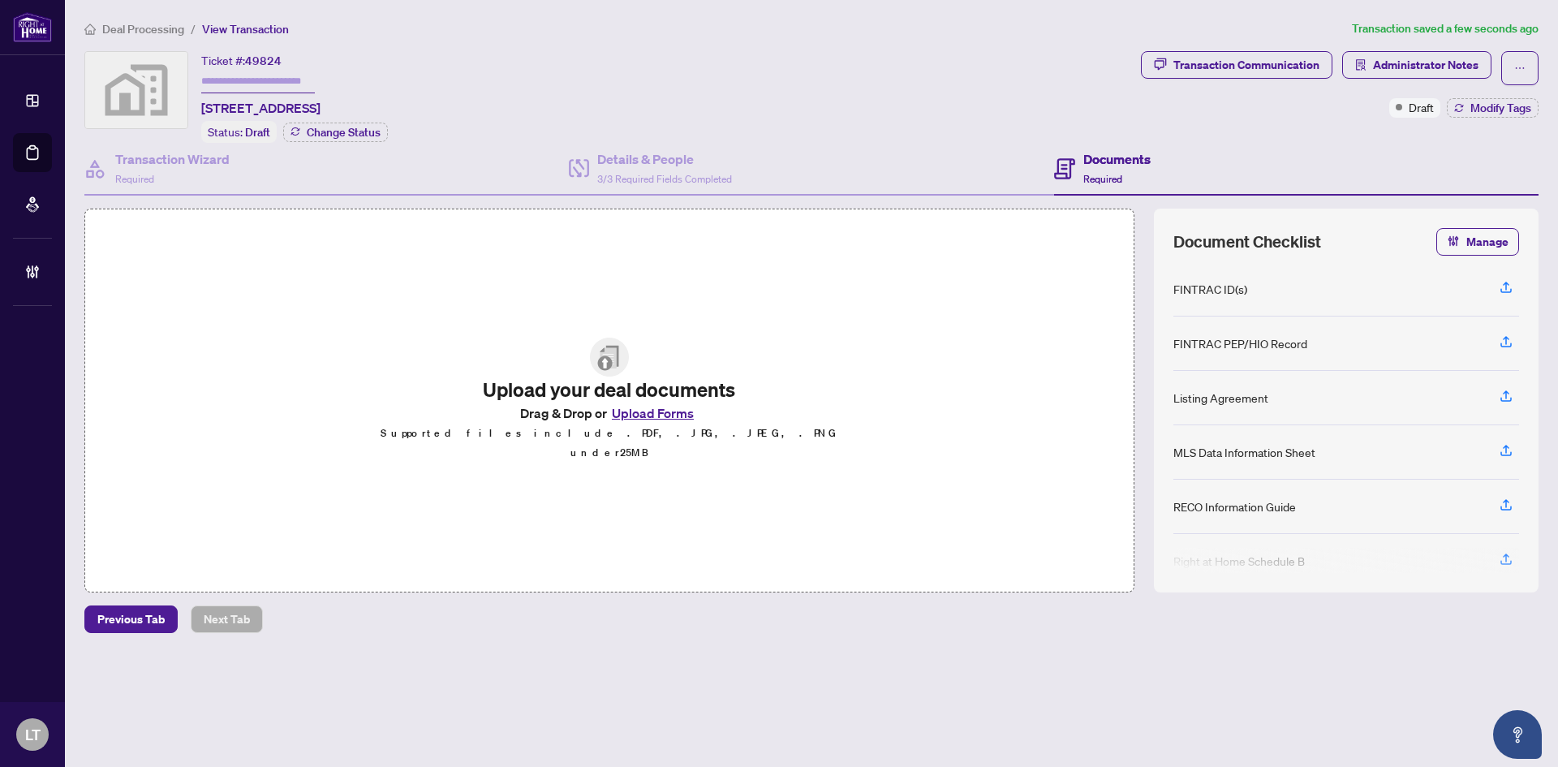
click at [640, 424] on button "Upload Forms" at bounding box center [653, 413] width 92 height 21
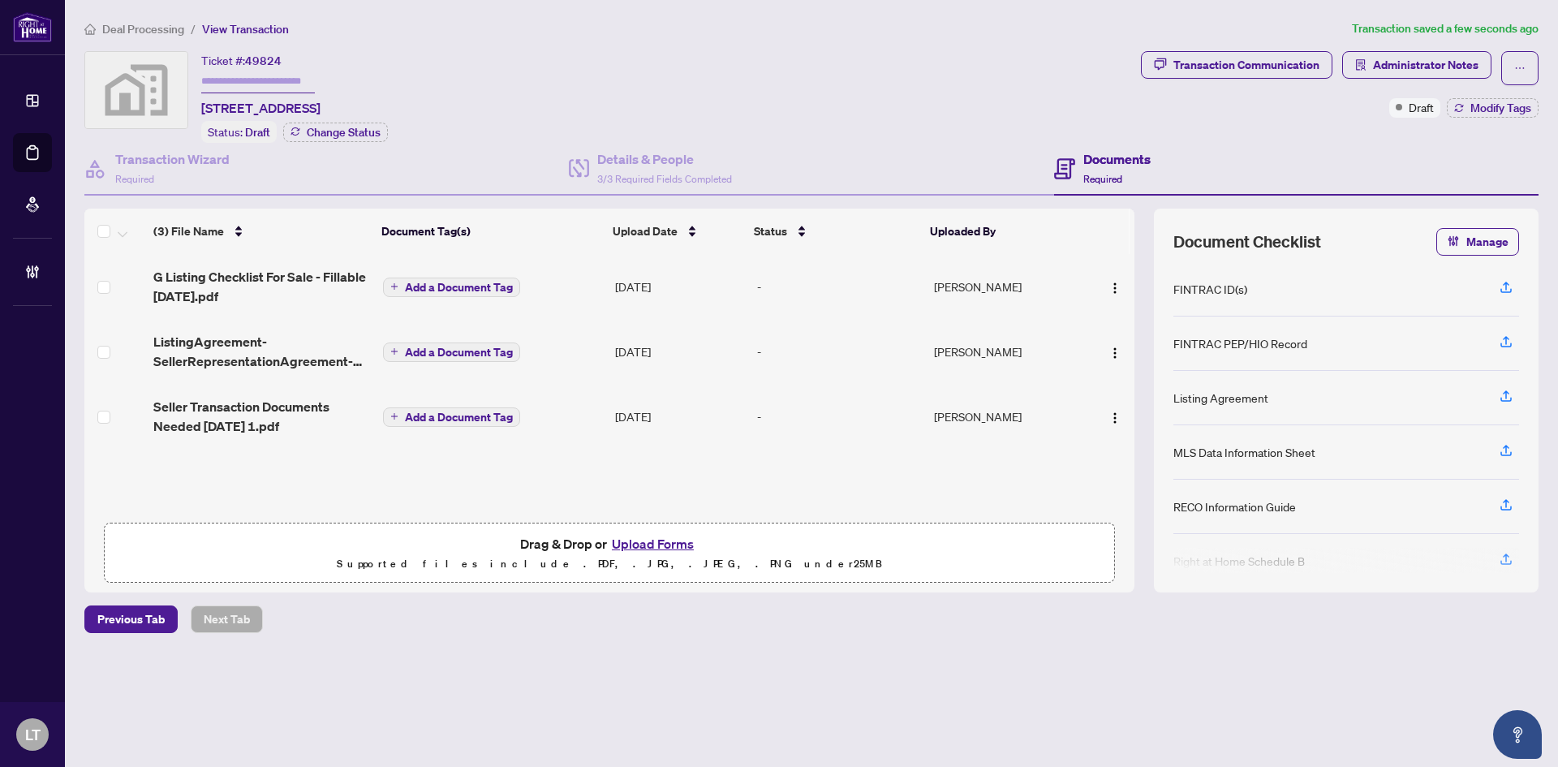
click at [445, 287] on span "Add a Document Tag" at bounding box center [459, 287] width 108 height 11
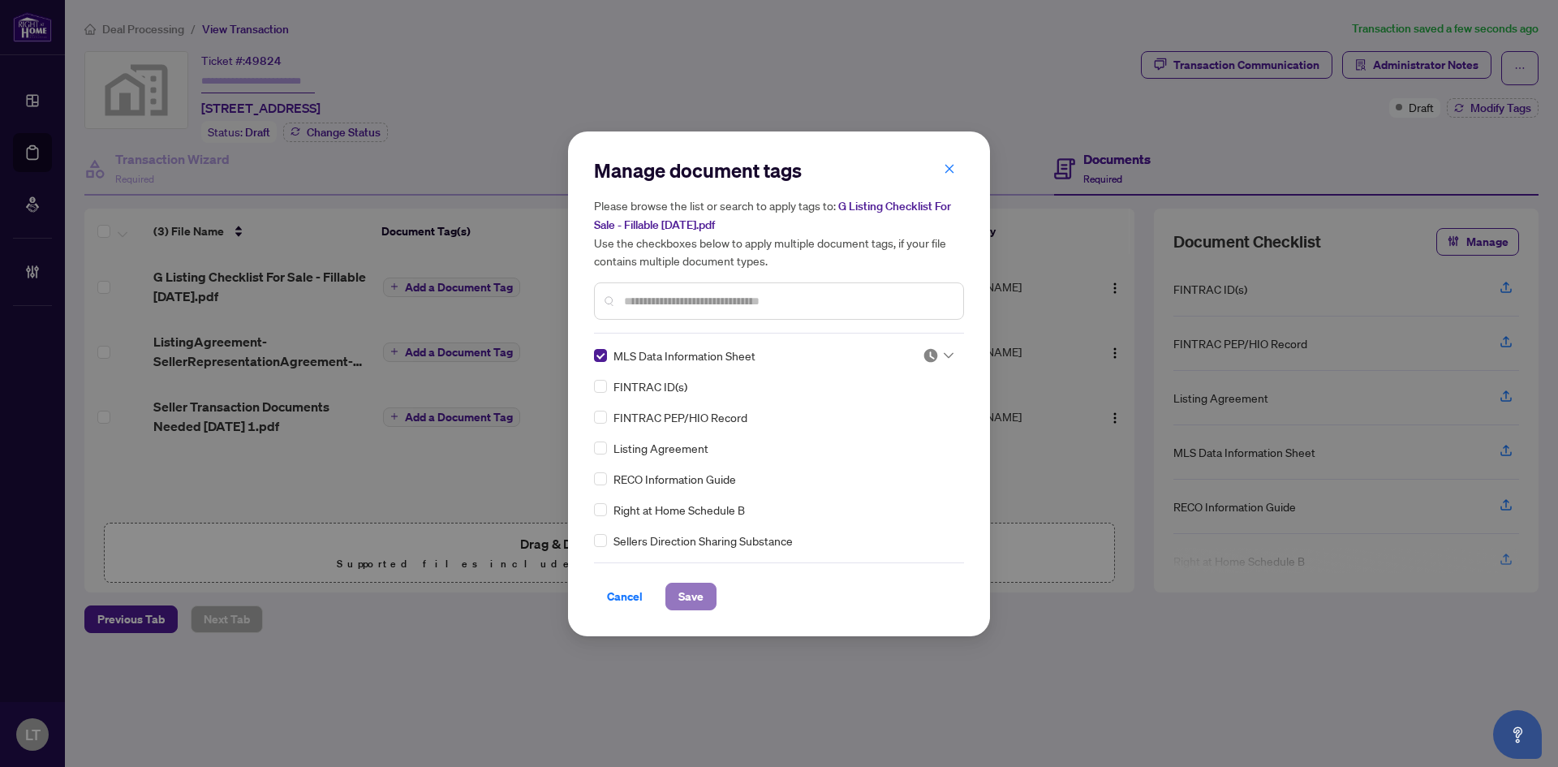
click at [689, 600] on span "Save" at bounding box center [691, 597] width 25 height 26
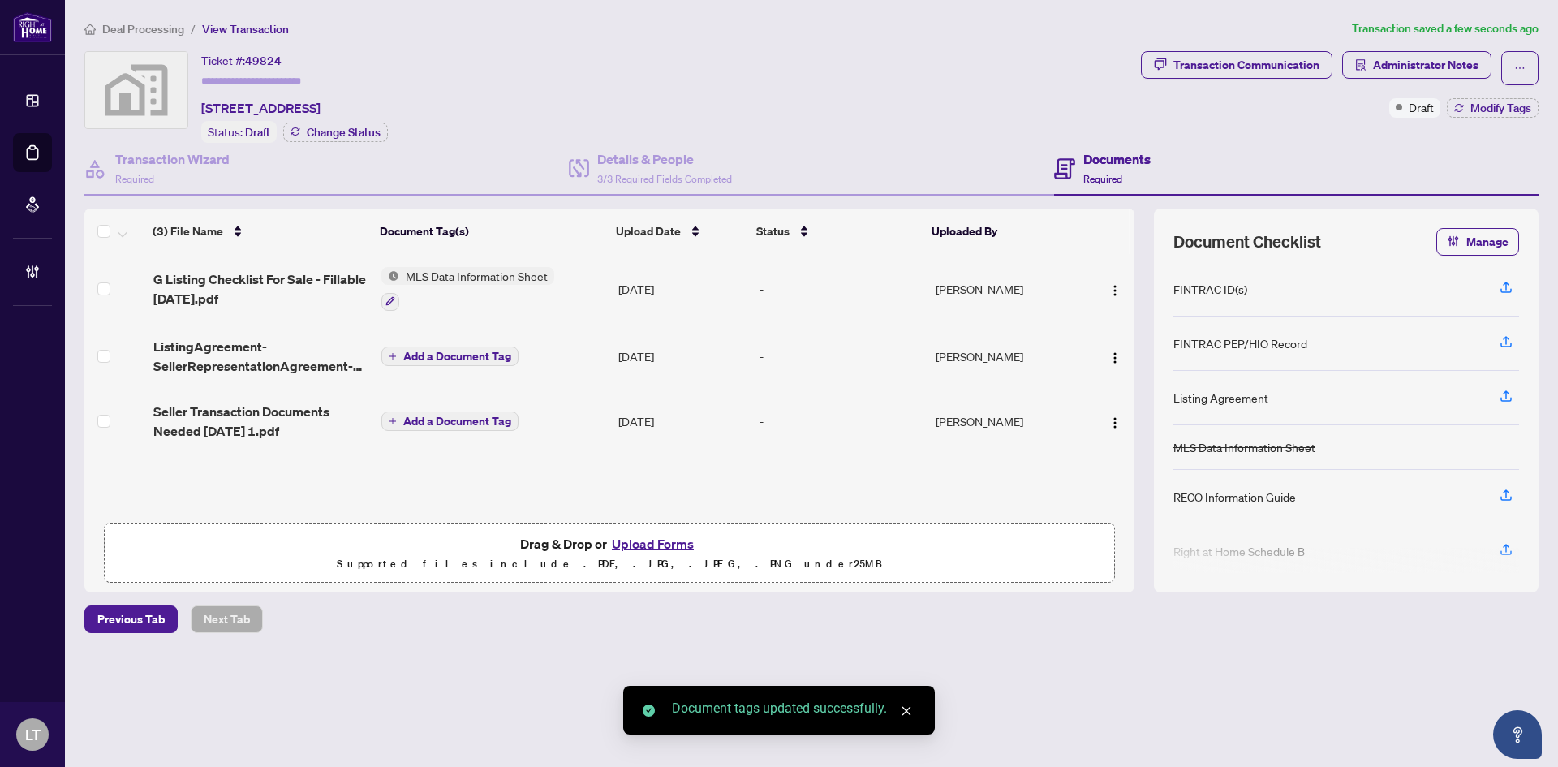
click at [409, 351] on span "Add a Document Tag" at bounding box center [457, 356] width 108 height 11
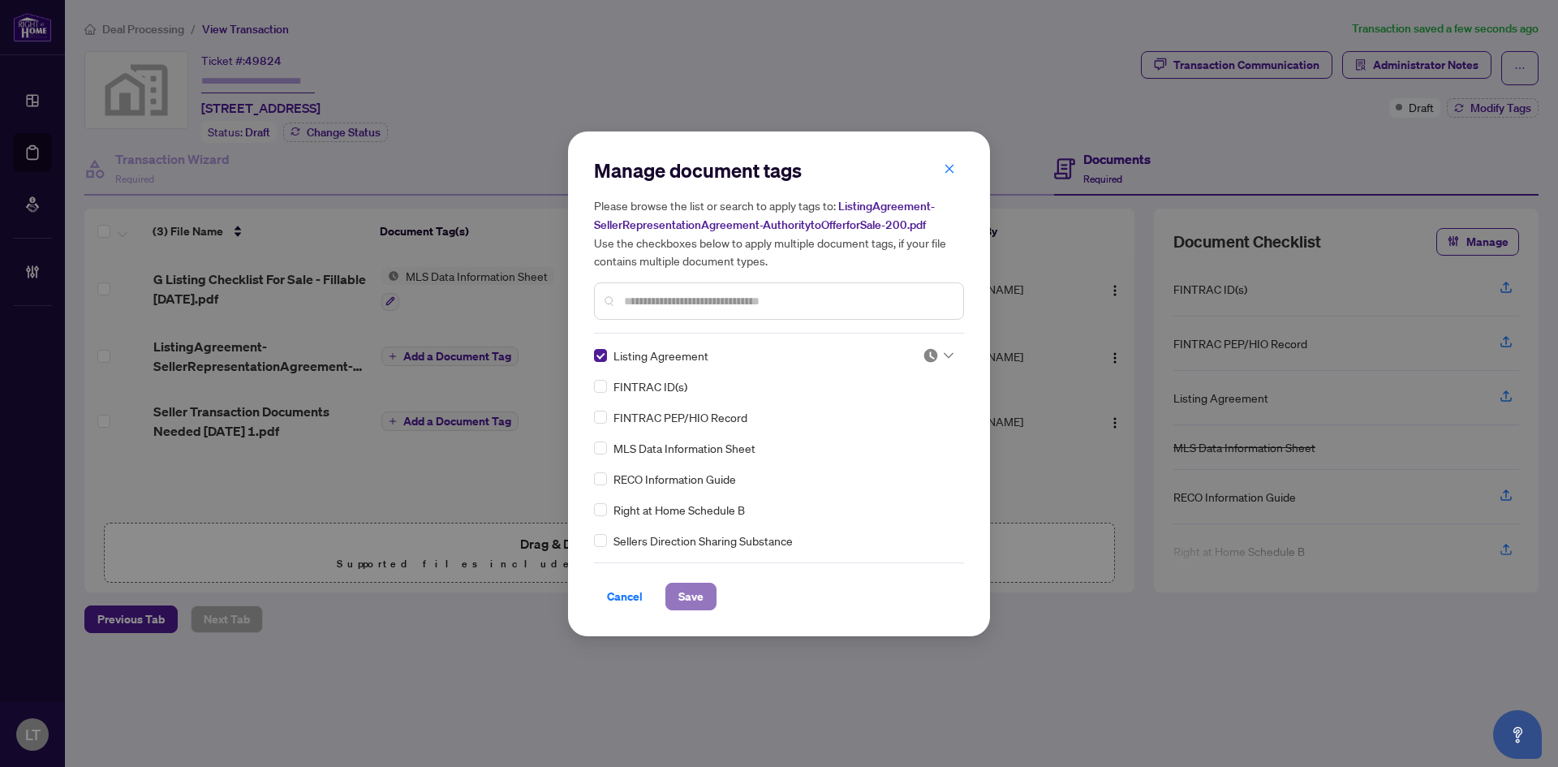
click at [697, 596] on span "Save" at bounding box center [691, 597] width 25 height 26
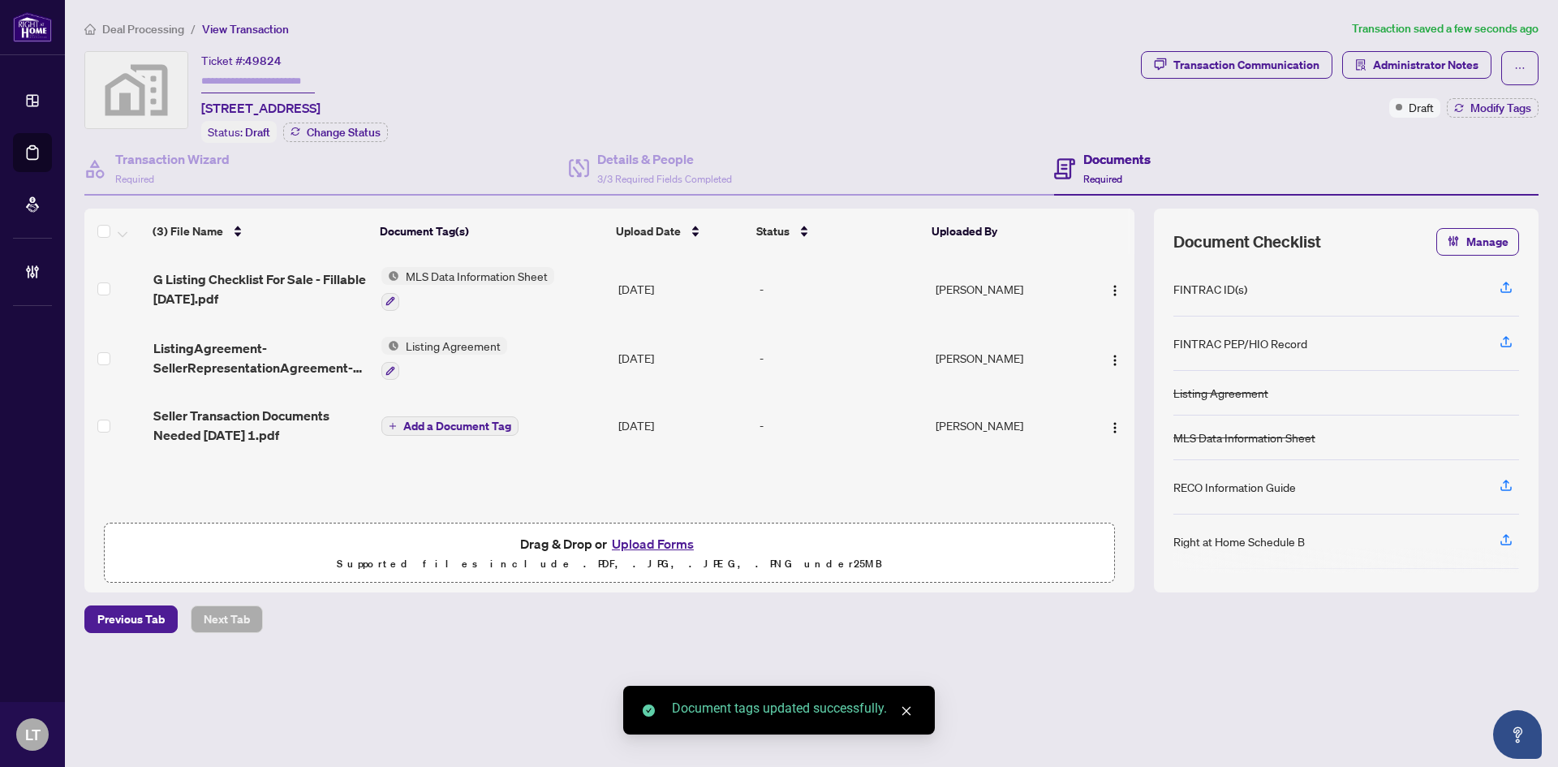
click at [420, 420] on span "Add a Document Tag" at bounding box center [457, 425] width 108 height 11
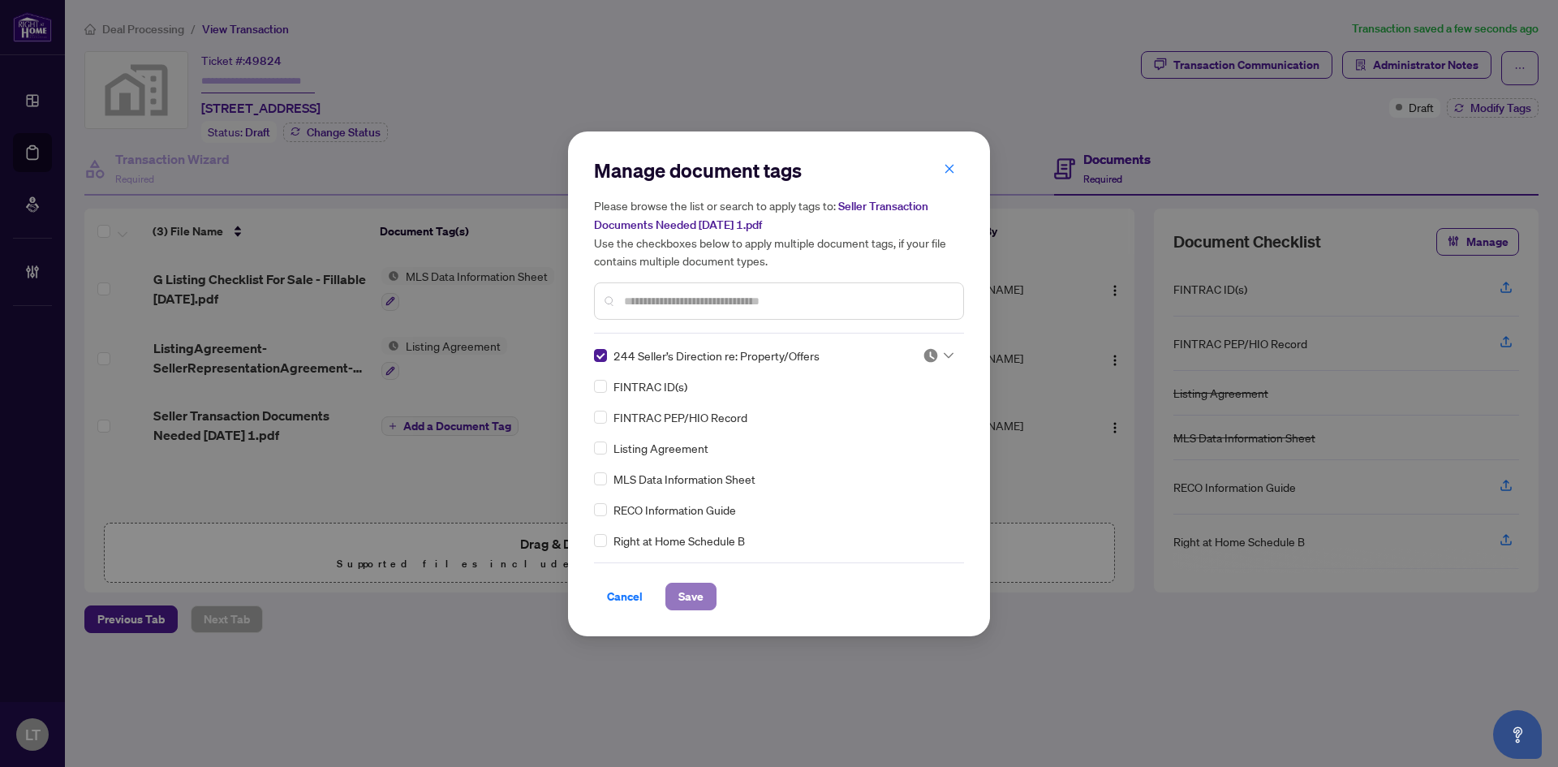
click at [689, 593] on span "Save" at bounding box center [691, 597] width 25 height 26
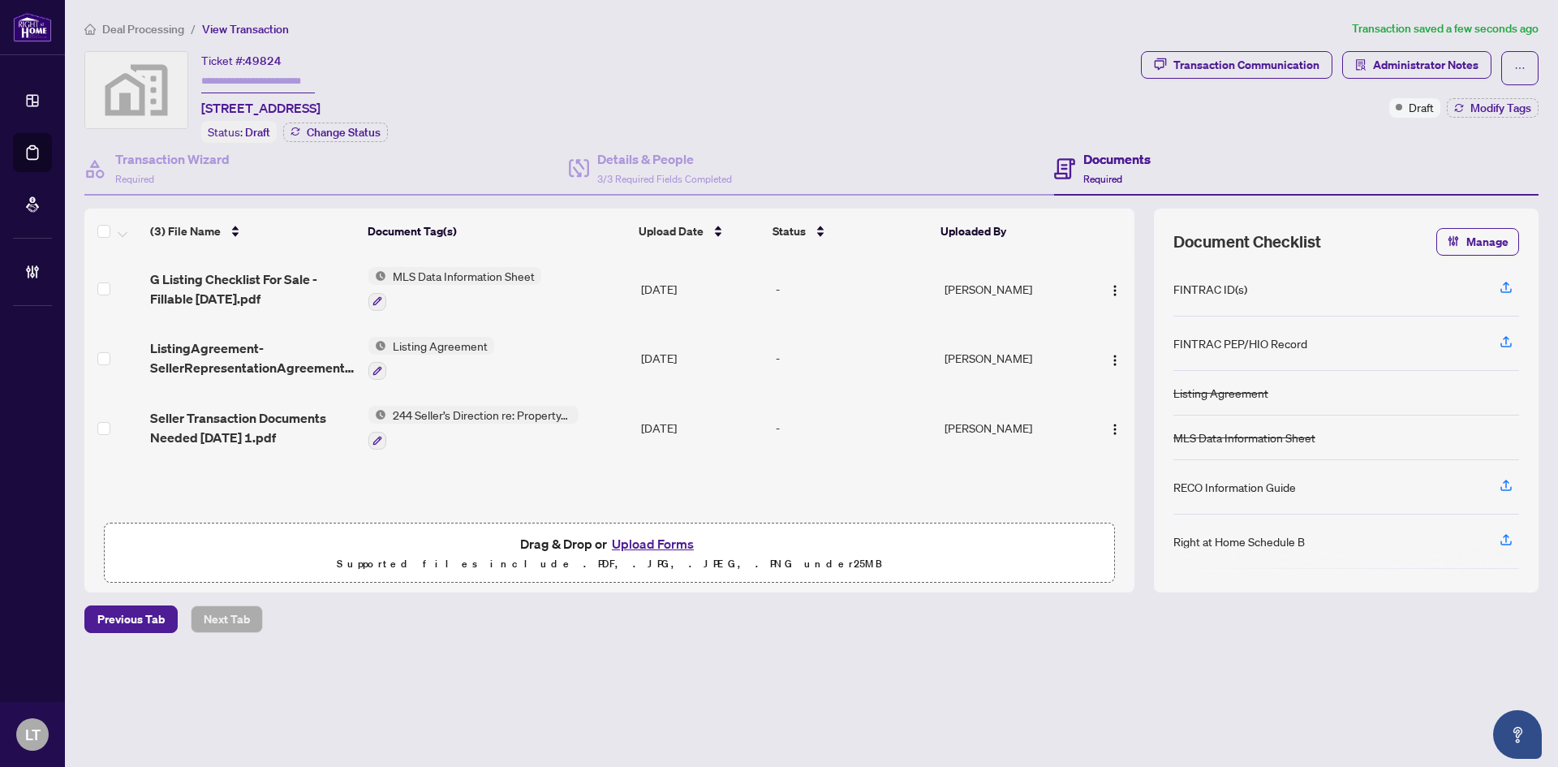
click at [1088, 154] on h4 "Documents" at bounding box center [1117, 158] width 67 height 19
click at [1480, 240] on span "Manage" at bounding box center [1488, 242] width 42 height 26
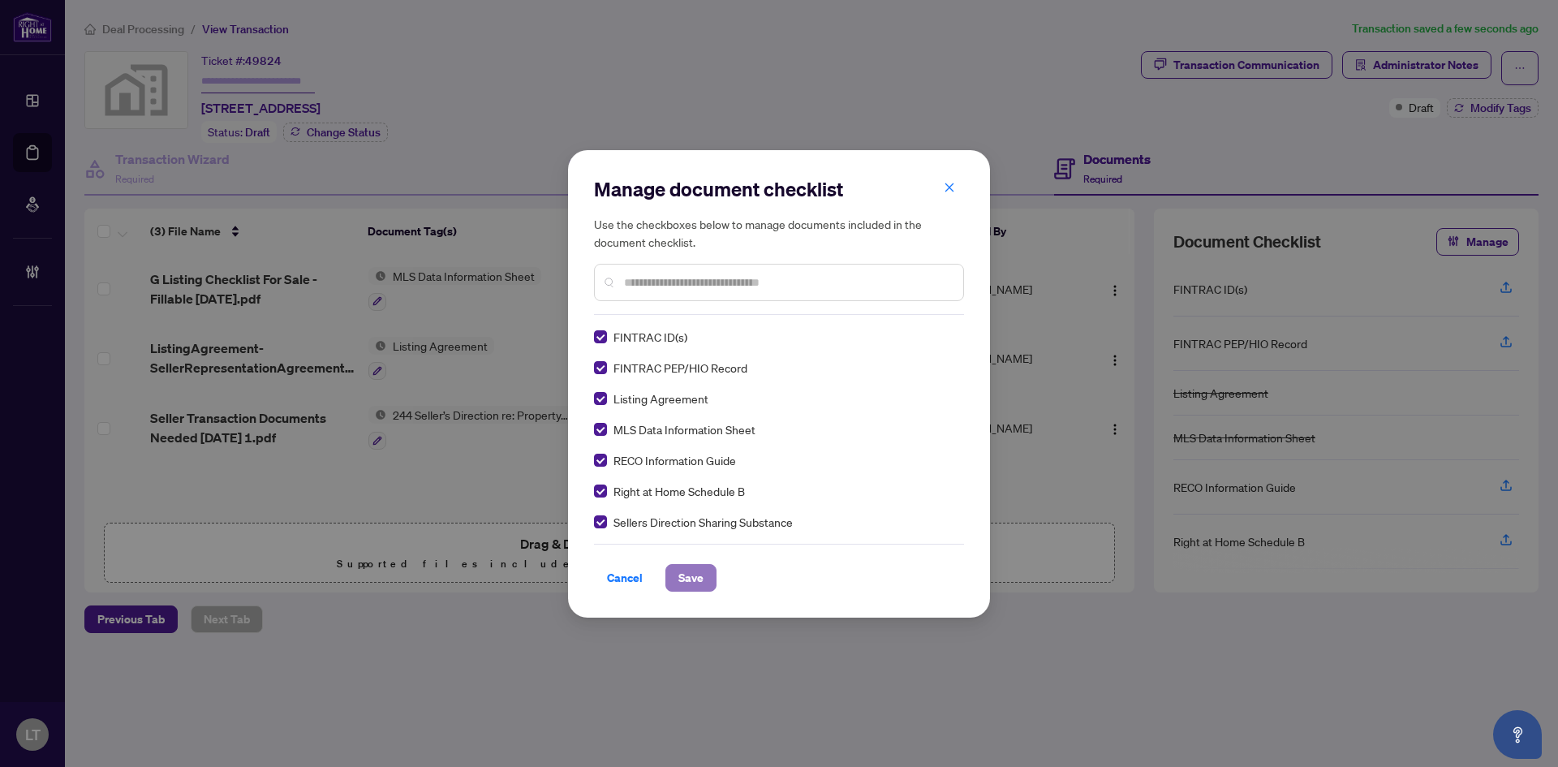
click at [686, 575] on span "Save" at bounding box center [691, 578] width 25 height 26
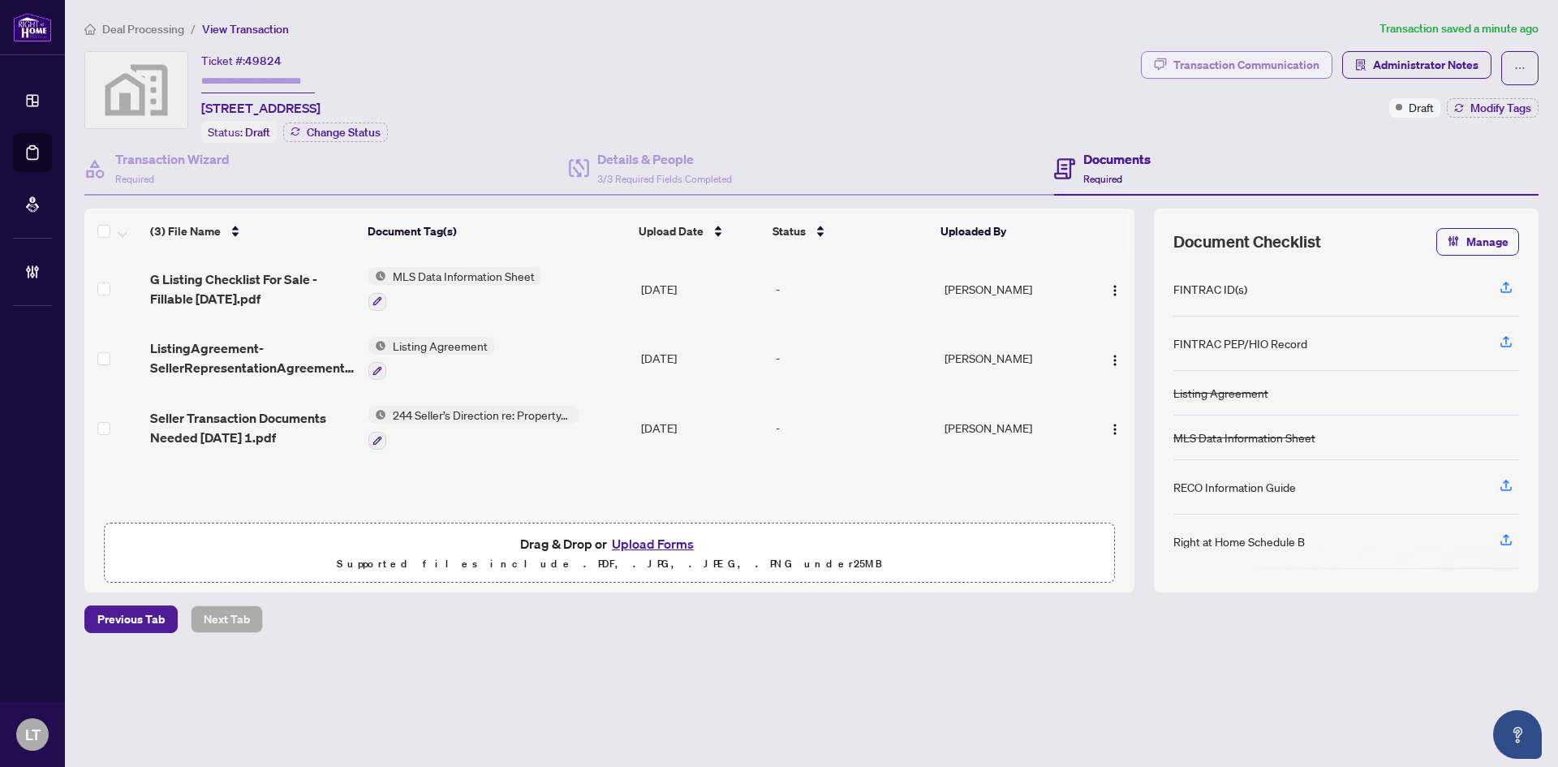
click at [1228, 67] on div "Transaction Communication" at bounding box center [1247, 65] width 146 height 26
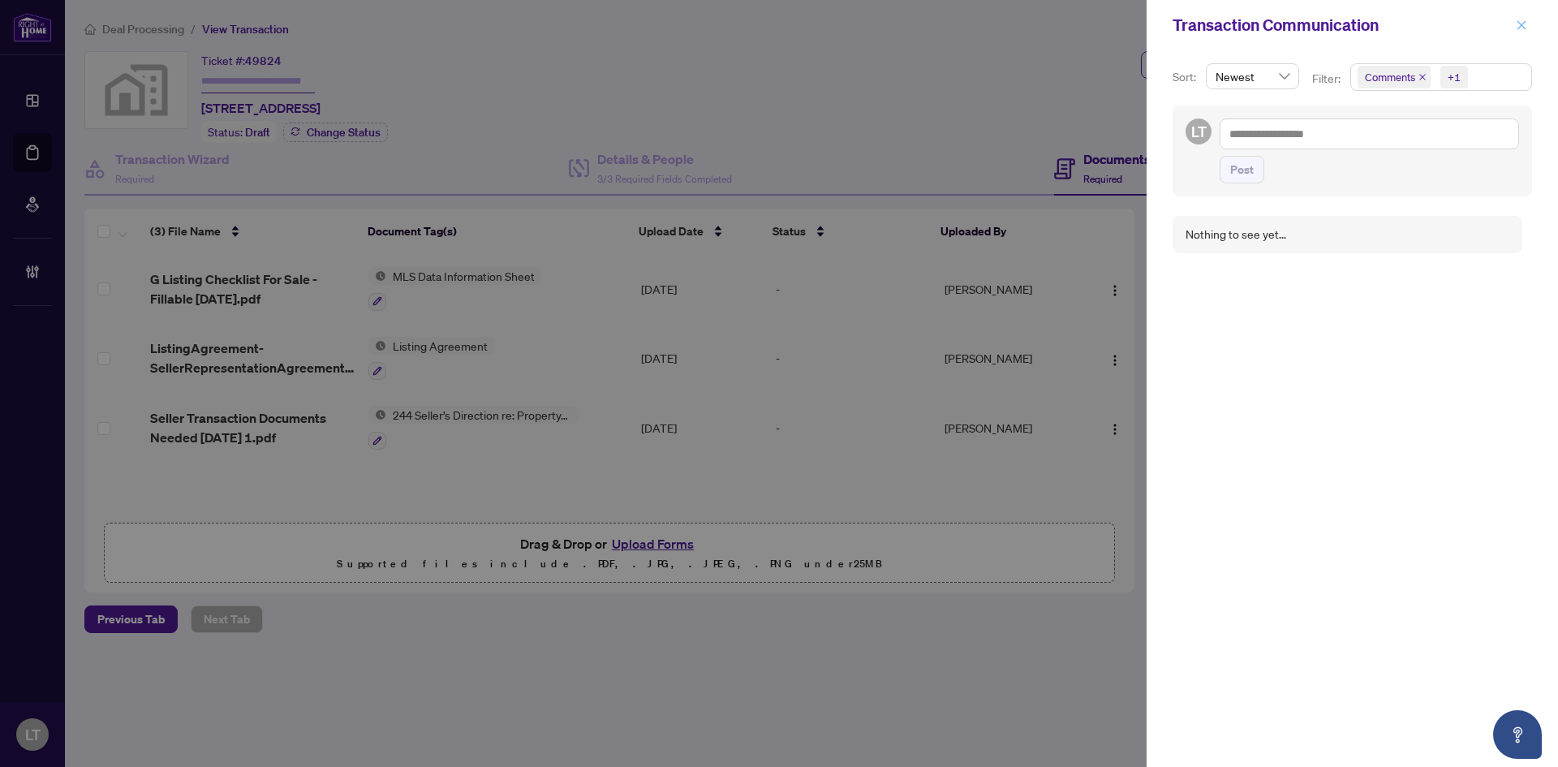
click at [1526, 25] on icon "close" at bounding box center [1521, 24] width 11 height 11
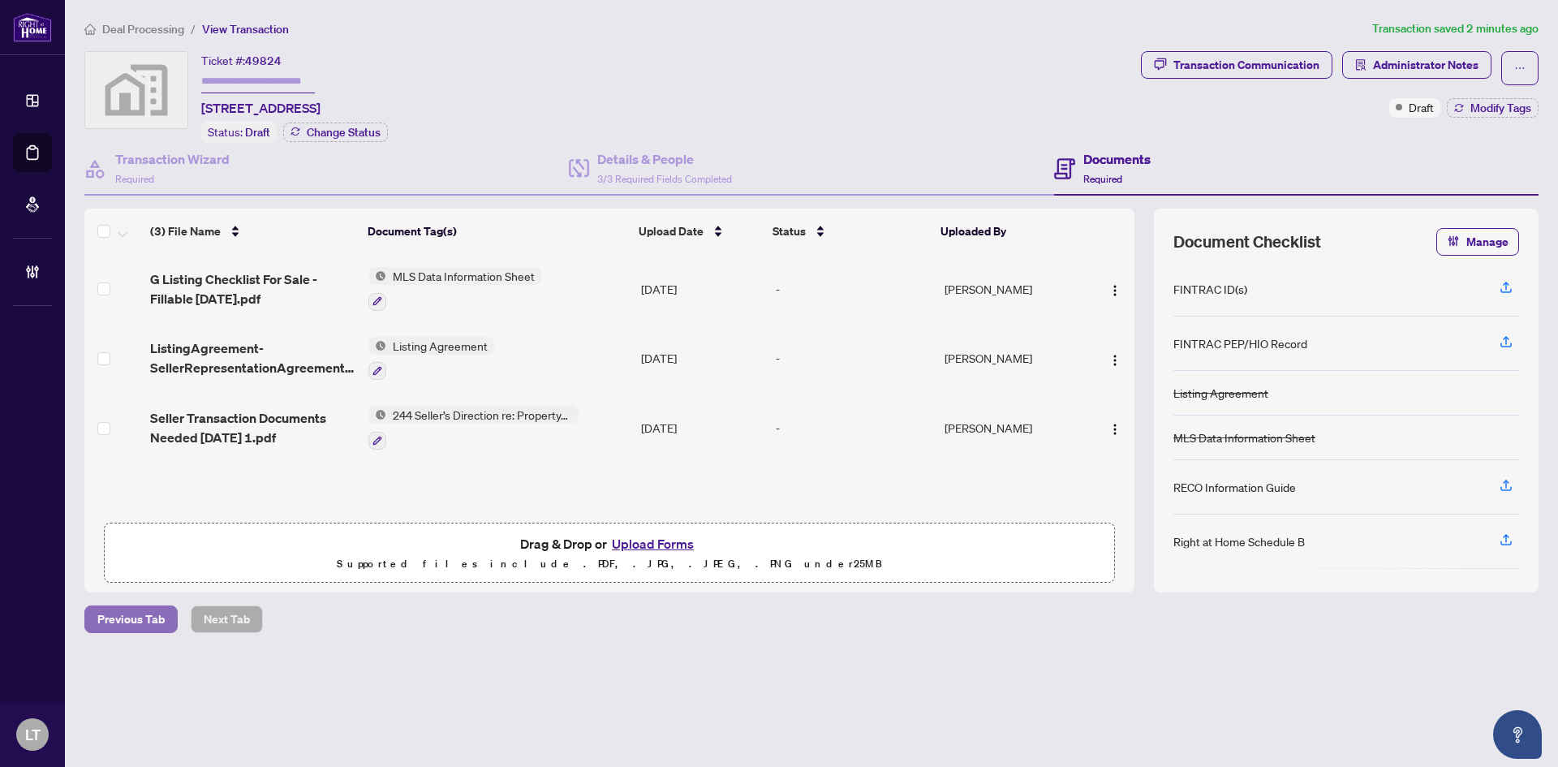
click at [144, 611] on span "Previous Tab" at bounding box center [130, 619] width 67 height 26
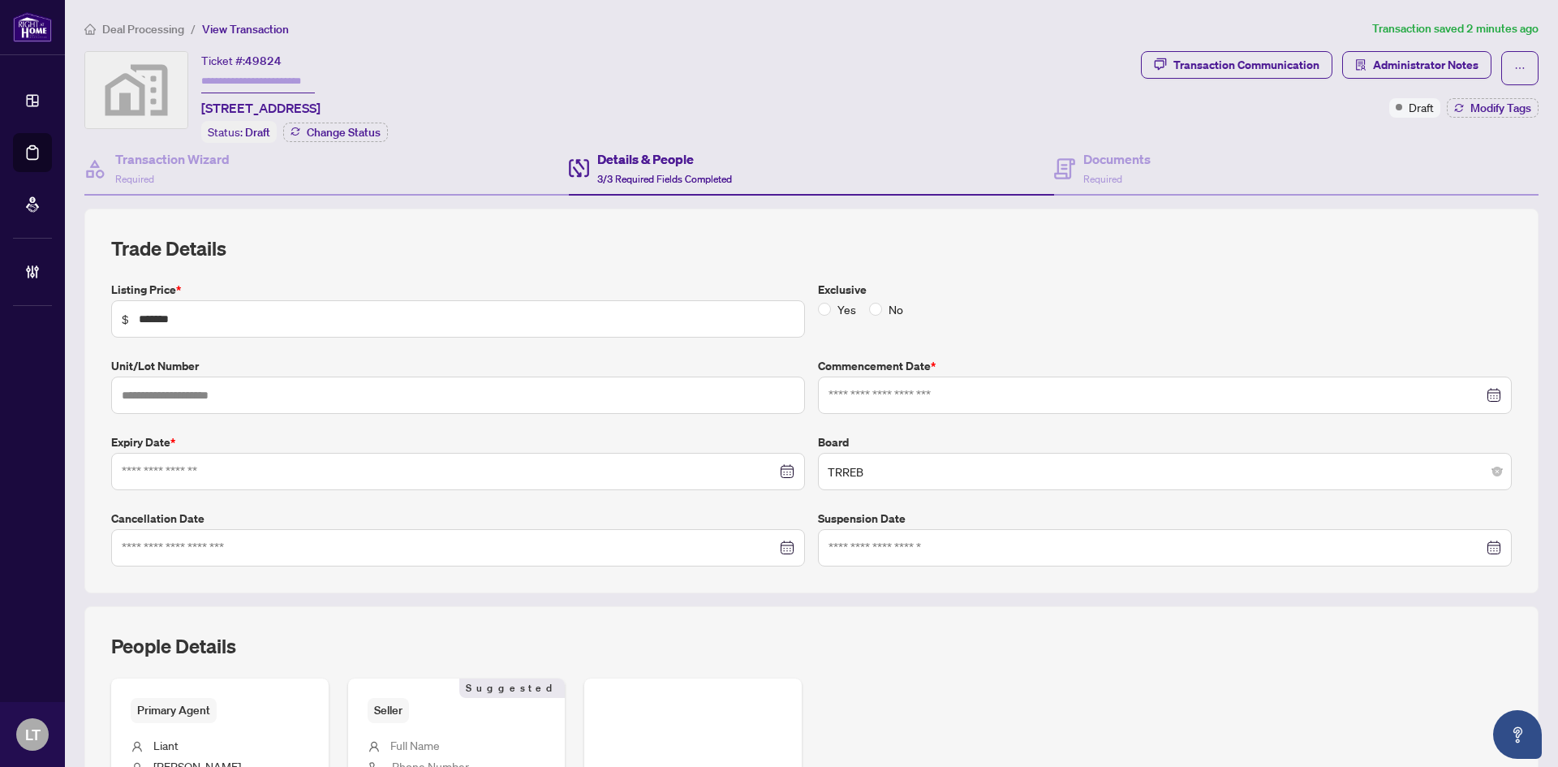
type input "**********"
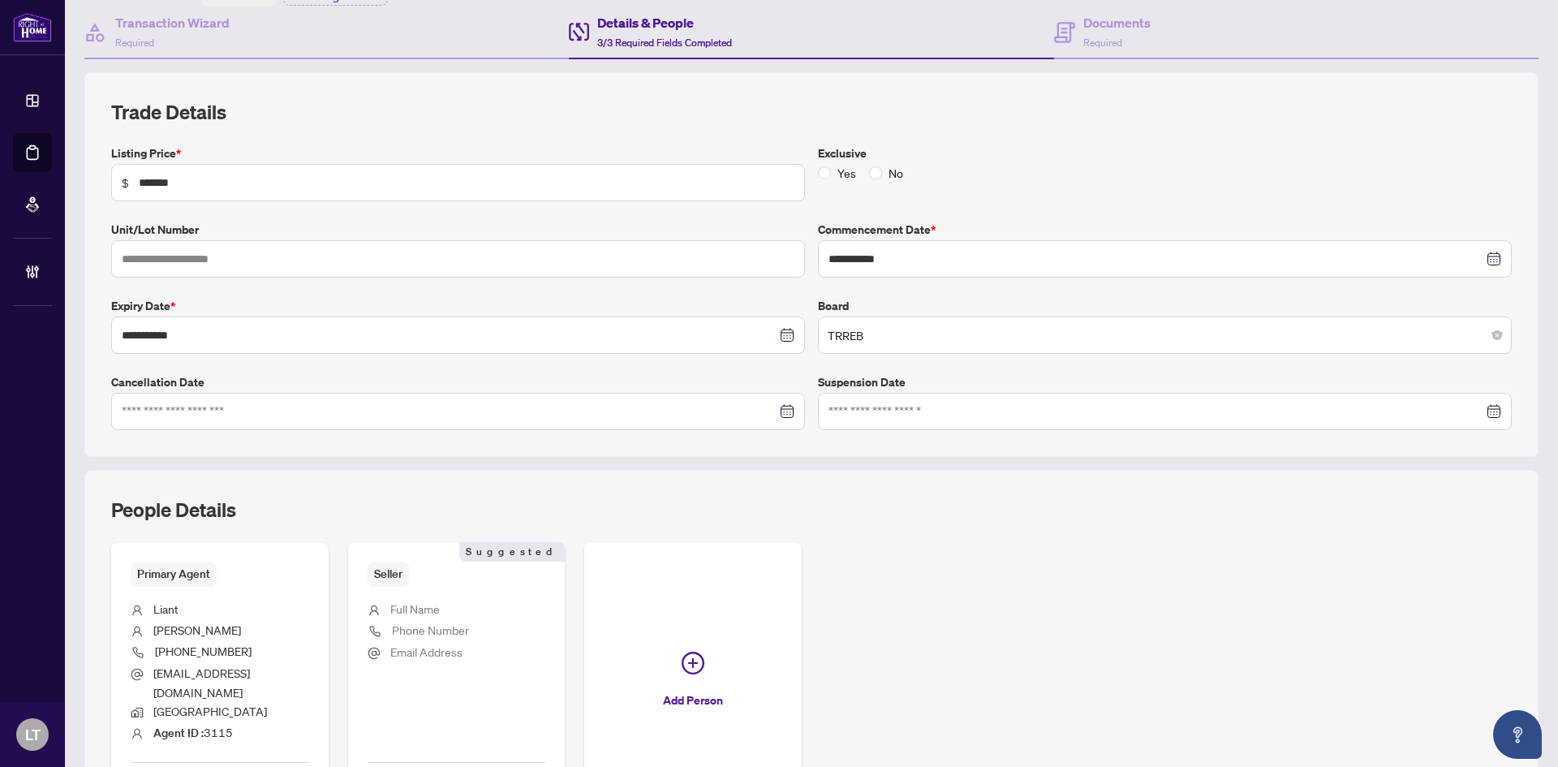
scroll to position [317, 0]
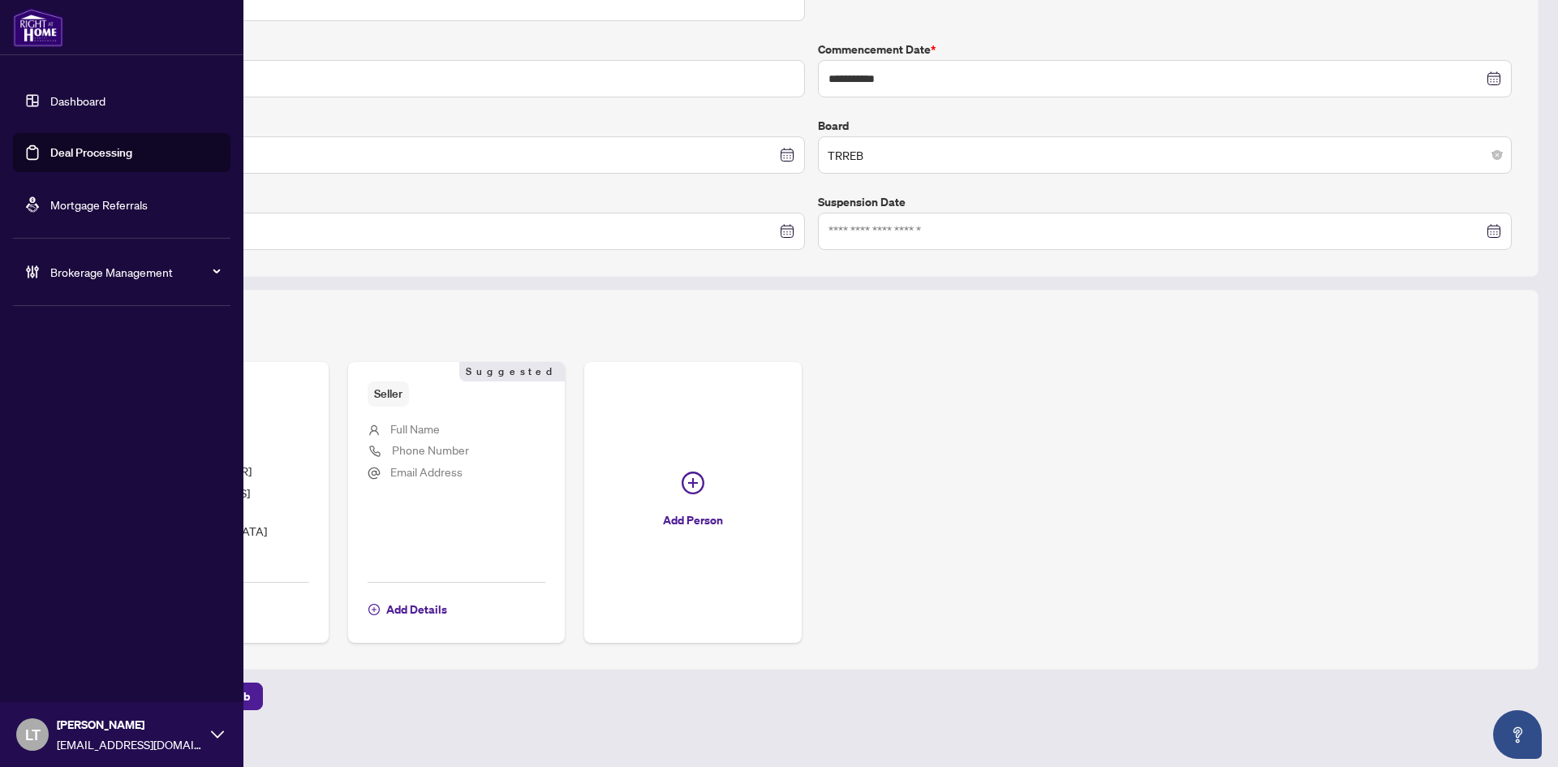
click at [213, 734] on icon at bounding box center [217, 734] width 13 height 13
click at [76, 666] on span "Logout" at bounding box center [65, 672] width 37 height 26
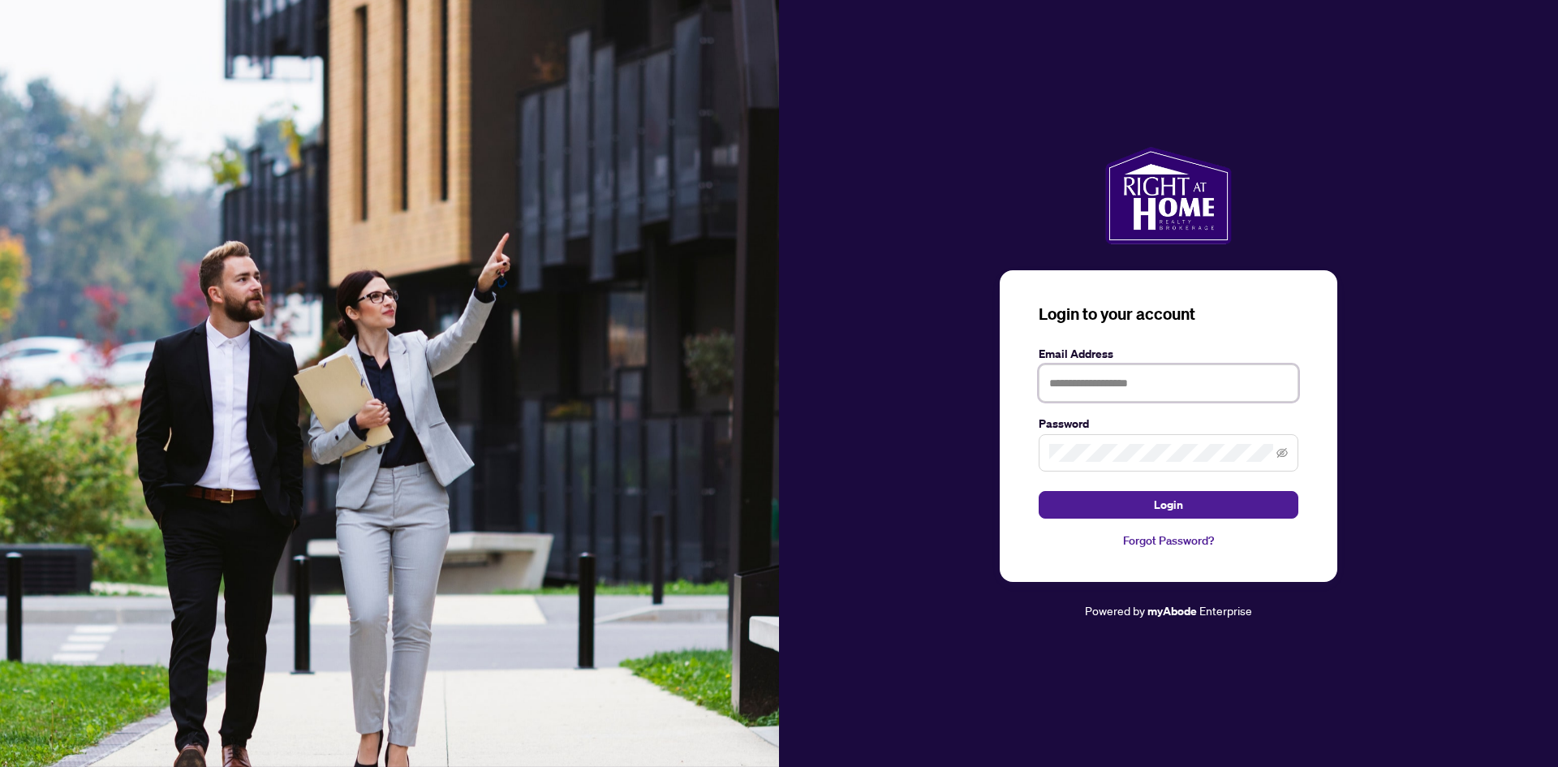
type input "**********"
